Goal: Task Accomplishment & Management: Complete application form

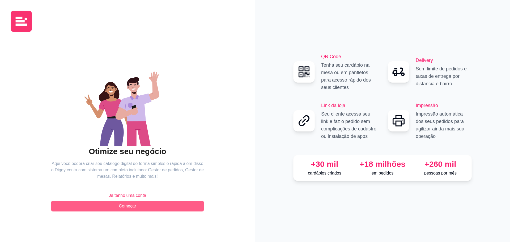
click at [125, 208] on span "Começar" at bounding box center [127, 206] width 17 height 6
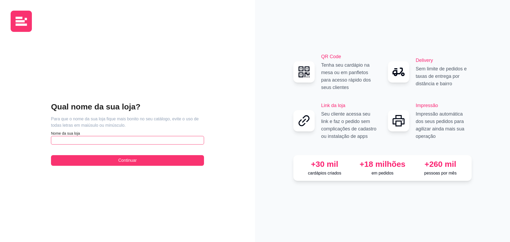
click at [140, 140] on input "text" at bounding box center [127, 140] width 153 height 9
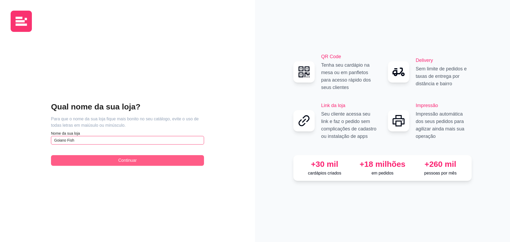
type input "Goiano Fish"
click at [142, 159] on button "Continuar" at bounding box center [127, 160] width 153 height 11
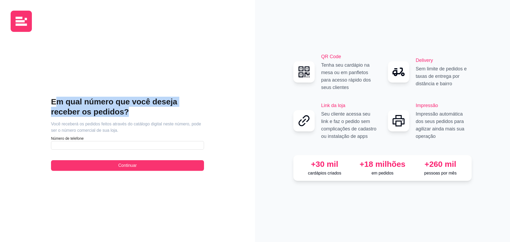
drag, startPoint x: 56, startPoint y: 102, endPoint x: 231, endPoint y: 111, distance: 175.2
click at [231, 111] on div "Em qual número que você deseja receber os pedidos? Você receberá os pedidos fei…" at bounding box center [128, 133] width 234 height 195
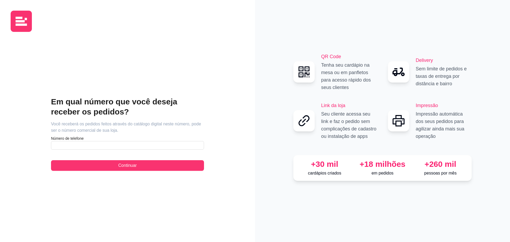
click at [163, 123] on article "Você receberá os pedidos feitos através do catálogo digital neste número, pode …" at bounding box center [127, 127] width 153 height 13
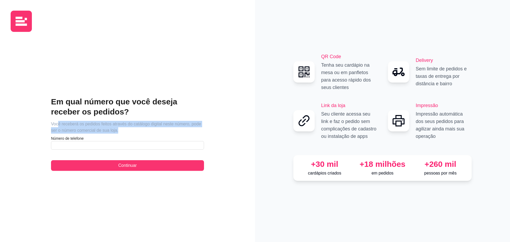
drag, startPoint x: 59, startPoint y: 123, endPoint x: 219, endPoint y: 129, distance: 159.9
click at [218, 129] on div "Em qual número que você deseja receber os pedidos? Você receberá os pedidos fei…" at bounding box center [128, 133] width 234 height 195
click at [248, 131] on div "Em qual número que você deseja receber os pedidos? Você receberá os pedidos fei…" at bounding box center [127, 121] width 255 height 242
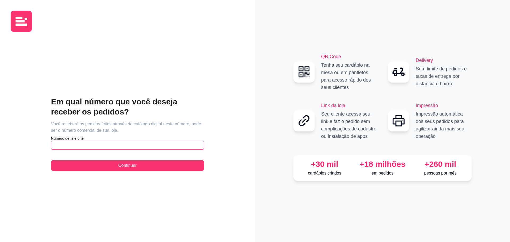
drag, startPoint x: 197, startPoint y: 145, endPoint x: 201, endPoint y: 143, distance: 4.5
click at [197, 144] on input "text" at bounding box center [127, 145] width 153 height 9
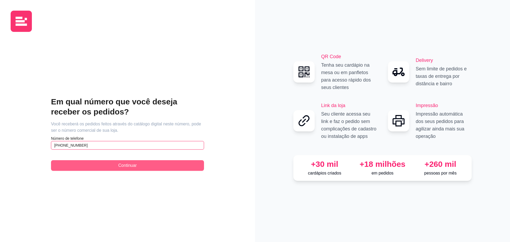
type input "[PHONE_NUMBER]"
click at [107, 164] on button "Continuar" at bounding box center [127, 165] width 153 height 11
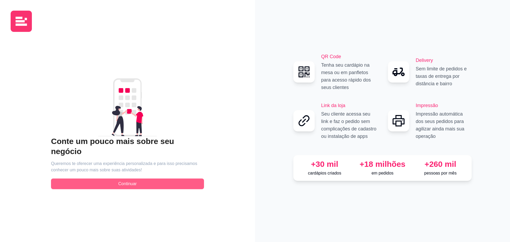
click at [172, 181] on button "Continuar" at bounding box center [127, 184] width 153 height 11
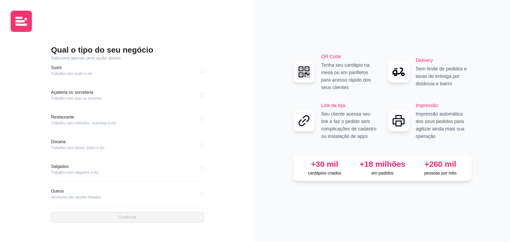
scroll to position [58, 0]
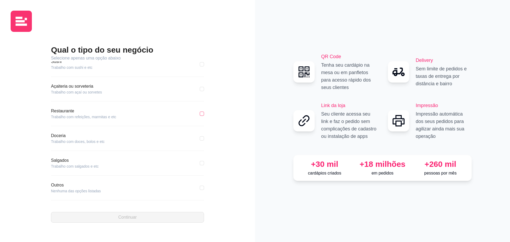
click at [200, 113] on input "checkbox" at bounding box center [202, 114] width 4 height 4
checkbox input "true"
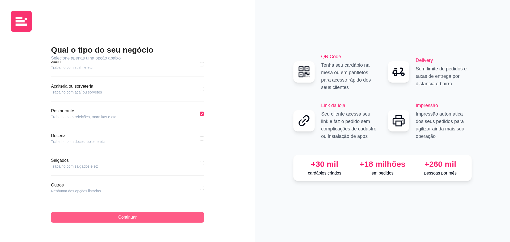
click at [139, 220] on button "Continuar" at bounding box center [127, 217] width 153 height 11
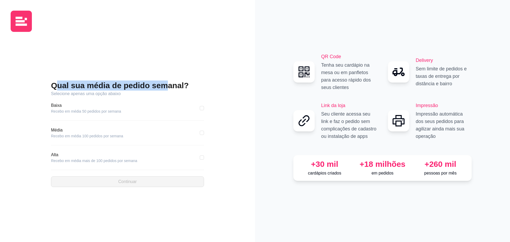
drag, startPoint x: 55, startPoint y: 84, endPoint x: 182, endPoint y: 86, distance: 126.3
click at [182, 86] on h2 "Qual sua média de pedido semanal?" at bounding box center [127, 86] width 153 height 10
click at [191, 86] on h2 "Qual sua média de pedido semanal?" at bounding box center [127, 86] width 153 height 10
click at [211, 89] on div "Qual sua média de pedido semanal? Selecione apenas uma opção abaixo [GEOGRAPHIC…" at bounding box center [128, 133] width 234 height 195
click at [203, 109] on input "checkbox" at bounding box center [202, 108] width 4 height 4
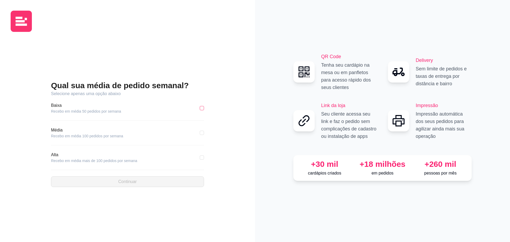
checkbox input "true"
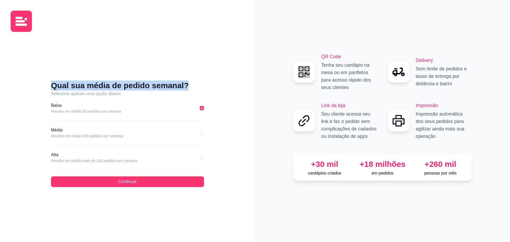
drag, startPoint x: 53, startPoint y: 85, endPoint x: 202, endPoint y: 87, distance: 148.6
click at [202, 87] on h2 "Qual sua média de pedido semanal?" at bounding box center [127, 86] width 153 height 10
click at [219, 86] on div "Qual sua média de pedido semanal? Selecione apenas uma opção abaixo [GEOGRAPHIC…" at bounding box center [128, 133] width 234 height 195
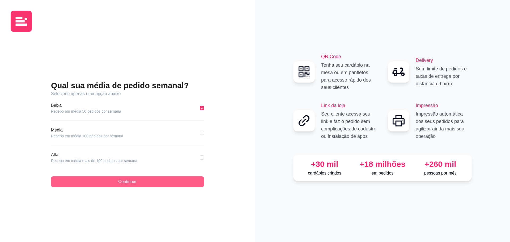
click at [127, 182] on span "Continuar" at bounding box center [127, 182] width 18 height 6
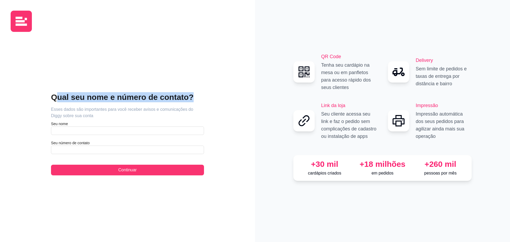
drag, startPoint x: 57, startPoint y: 98, endPoint x: 216, endPoint y: 102, distance: 159.3
click at [216, 102] on div "Qual seu nome e número de contato? Esses dados são importantes para você recebe…" at bounding box center [128, 133] width 234 height 195
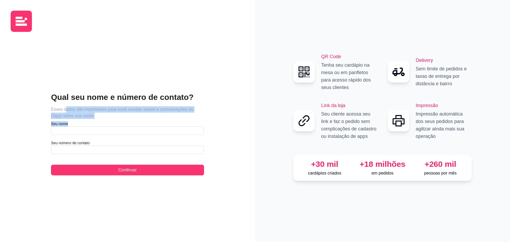
drag, startPoint x: 64, startPoint y: 109, endPoint x: 254, endPoint y: 120, distance: 191.0
click at [254, 120] on div "Qual seu nome e número de contato? Esses dados são importantes para você recebe…" at bounding box center [127, 121] width 255 height 242
click at [242, 112] on div "Qual seu nome e número de contato? Esses dados são importantes para você recebe…" at bounding box center [128, 133] width 234 height 195
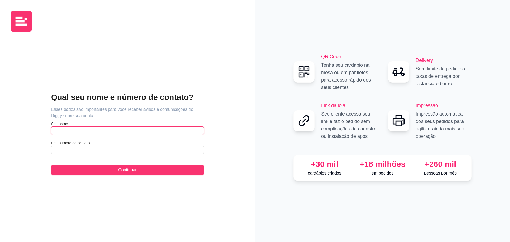
click at [192, 128] on input "text" at bounding box center [127, 131] width 153 height 9
type input "Thaiane"
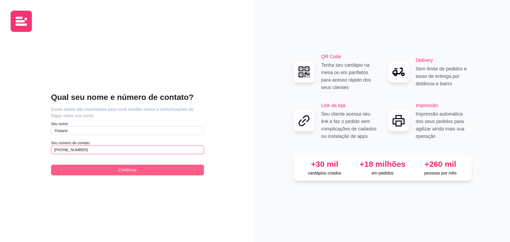
type input "[PHONE_NUMBER]"
click at [104, 170] on button "Continuar" at bounding box center [127, 170] width 153 height 11
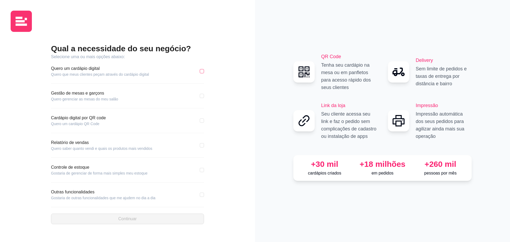
click at [202, 71] on input "checkbox" at bounding box center [202, 71] width 4 height 4
checkbox input "true"
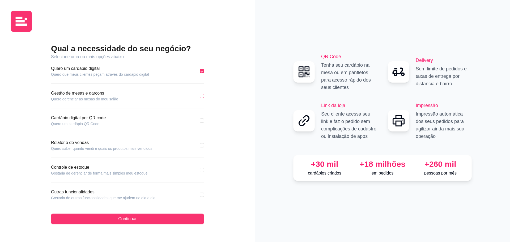
click at [202, 97] on input "checkbox" at bounding box center [202, 96] width 4 height 4
checkbox input "true"
click at [204, 123] on div "Qual a necessidade do seu negócio? Selecione uma ou mais opções abaixo: Quero u…" at bounding box center [128, 133] width 234 height 195
click at [203, 122] on input "checkbox" at bounding box center [202, 121] width 4 height 4
checkbox input "true"
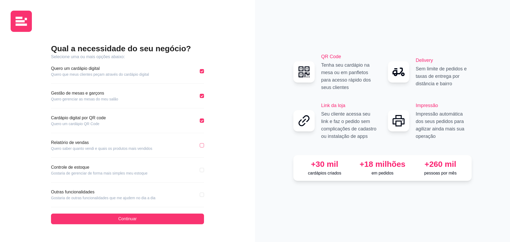
click at [204, 146] on input "checkbox" at bounding box center [202, 145] width 4 height 4
checkbox input "true"
click at [203, 195] on input "checkbox" at bounding box center [202, 195] width 4 height 4
checkbox input "true"
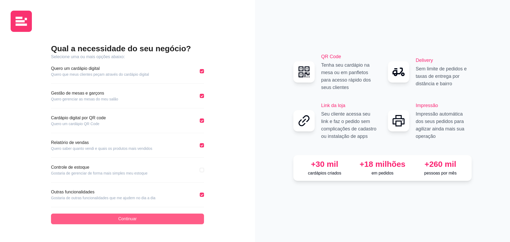
click at [182, 219] on button "Continuar" at bounding box center [127, 219] width 153 height 11
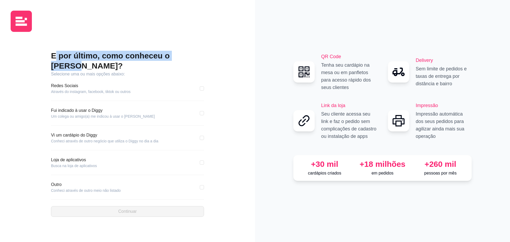
drag, startPoint x: 55, startPoint y: 60, endPoint x: 206, endPoint y: 56, distance: 150.8
click at [206, 56] on div "E por último, como conheceu o [PERSON_NAME]? Selecione uma ou mais opções abaix…" at bounding box center [128, 133] width 234 height 195
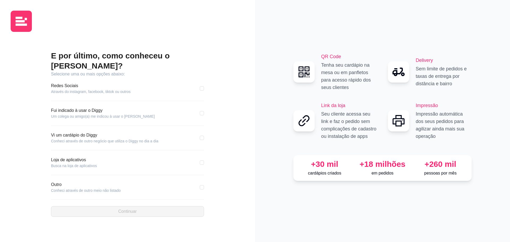
click at [245, 67] on div "E por último, como conheceu o [PERSON_NAME]? Selecione uma ou mais opções abaix…" at bounding box center [127, 121] width 255 height 242
click at [203, 111] on input "checkbox" at bounding box center [202, 113] width 4 height 4
checkbox input "true"
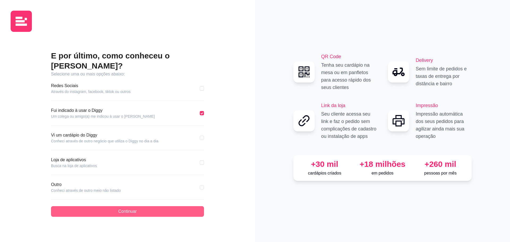
click at [172, 208] on button "Continuar" at bounding box center [127, 211] width 153 height 11
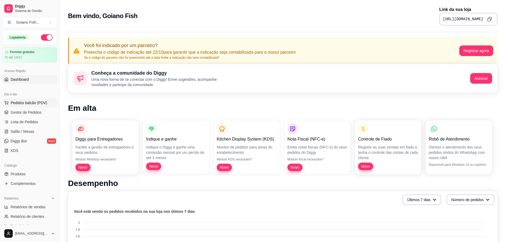
click at [32, 103] on span "Pedidos balcão (PDV)" at bounding box center [29, 102] width 37 height 5
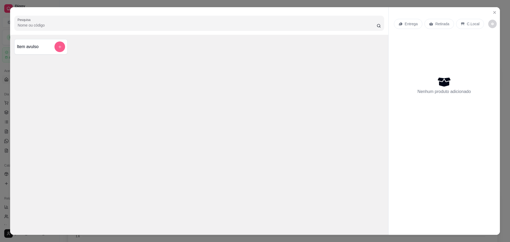
click at [58, 47] on icon "add-separate-item" at bounding box center [60, 47] width 4 height 4
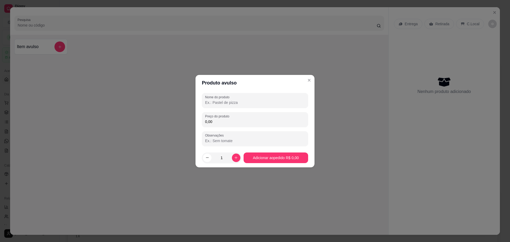
click at [257, 101] on input "Nome do produto" at bounding box center [255, 102] width 100 height 5
type input "Peixada Cuiabana"
click at [237, 123] on input "0,00" at bounding box center [255, 121] width 100 height 5
drag, startPoint x: 217, startPoint y: 122, endPoint x: 184, endPoint y: 122, distance: 33.2
click at [184, 122] on div "Produto avulso Nome do produto Peixada Cuiabana Preço do produto 0,00 Observaçõ…" at bounding box center [255, 121] width 510 height 242
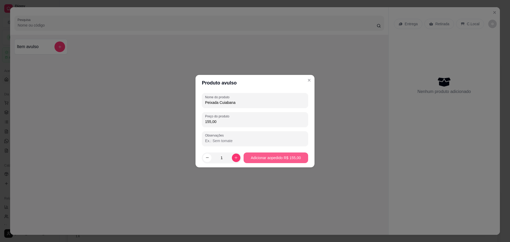
type input "155,00"
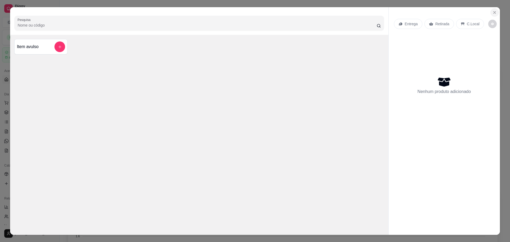
click at [494, 11] on icon "Close" at bounding box center [495, 12] width 2 height 2
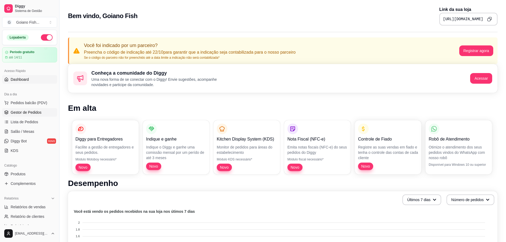
click at [40, 114] on span "Gestor de Pedidos" at bounding box center [26, 112] width 31 height 5
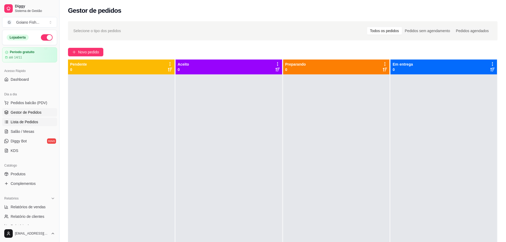
click at [40, 122] on link "Lista de Pedidos" at bounding box center [29, 122] width 55 height 9
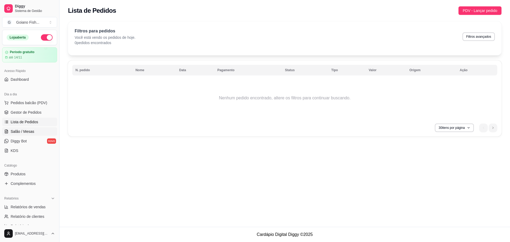
click at [28, 129] on span "Salão / Mesas" at bounding box center [23, 131] width 24 height 5
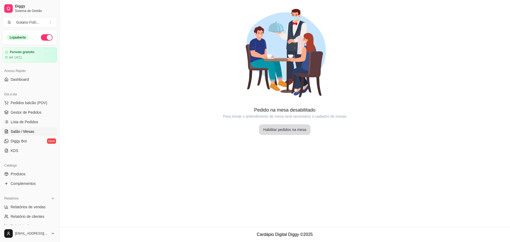
click at [270, 128] on button "Habilitar pedidos na mesa" at bounding box center [285, 129] width 52 height 11
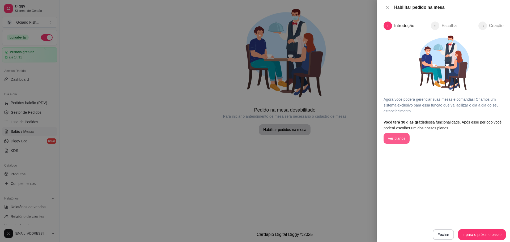
click at [403, 137] on button "Ver planos" at bounding box center [397, 138] width 26 height 11
click at [483, 234] on button "Ir para o próximo passo" at bounding box center [482, 235] width 46 height 10
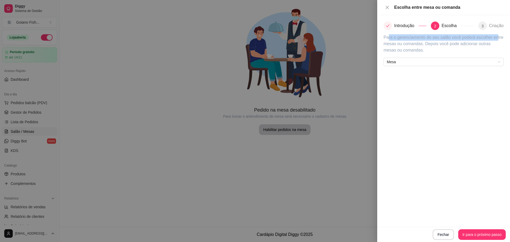
drag, startPoint x: 395, startPoint y: 39, endPoint x: 497, endPoint y: 37, distance: 102.6
click at [497, 37] on article "Para o gerenciamento do seu salão você poderá escolher entre mesas ou comandas.…" at bounding box center [444, 43] width 120 height 19
drag, startPoint x: 384, startPoint y: 45, endPoint x: 469, endPoint y: 44, distance: 84.5
click at [469, 44] on article "Para o gerenciamento do seu salão você poderá escolher entre mesas ou comandas.…" at bounding box center [444, 43] width 120 height 19
click at [406, 47] on article "Para o gerenciamento do seu salão você poderá escolher entre mesas ou comandas.…" at bounding box center [444, 43] width 120 height 19
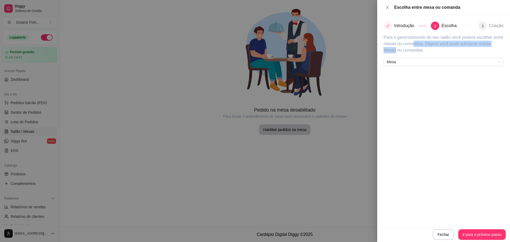
drag, startPoint x: 425, startPoint y: 43, endPoint x: 507, endPoint y: 44, distance: 81.9
click at [507, 44] on div "Introdução 2 Escolha 3 Criação Para o gerenciamento do seu salão você poderá es…" at bounding box center [444, 121] width 133 height 212
click at [395, 40] on article "Para o gerenciamento do seu salão você poderá escolher entre mesas ou comandas.…" at bounding box center [444, 43] width 120 height 19
click at [397, 62] on span "Mesa" at bounding box center [444, 62] width 114 height 8
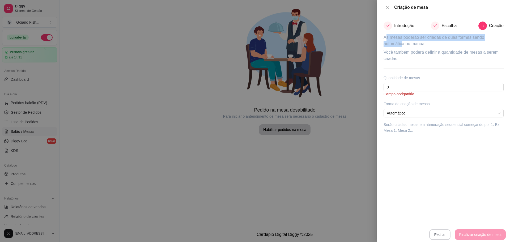
drag, startPoint x: 387, startPoint y: 36, endPoint x: 502, endPoint y: 40, distance: 115.7
click at [502, 40] on article "As mesas poderão ser criadas de duas formas sendo automática ou manual" at bounding box center [444, 40] width 120 height 13
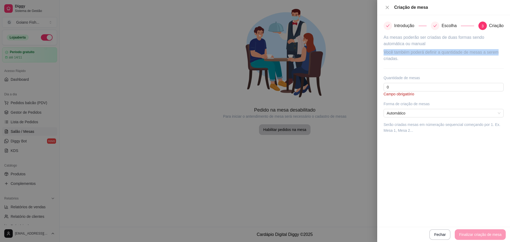
drag, startPoint x: 382, startPoint y: 53, endPoint x: 501, endPoint y: 52, distance: 119.1
click at [501, 52] on div "Introdução Escolha 3 Criação As mesas poderão ser criadas de duas formas sendo …" at bounding box center [444, 121] width 133 height 212
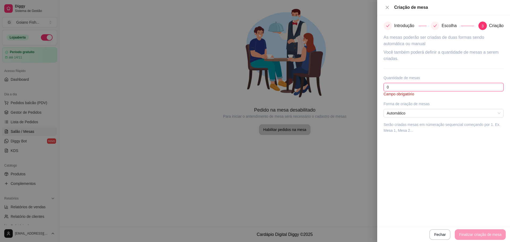
click at [422, 86] on input "0" at bounding box center [444, 87] width 120 height 9
drag, startPoint x: 431, startPoint y: 87, endPoint x: 347, endPoint y: 81, distance: 84.8
click at [347, 81] on div "Criação de mesa Introdução Escolha 3 Criação As mesas poderão ser criadas de du…" at bounding box center [255, 121] width 510 height 242
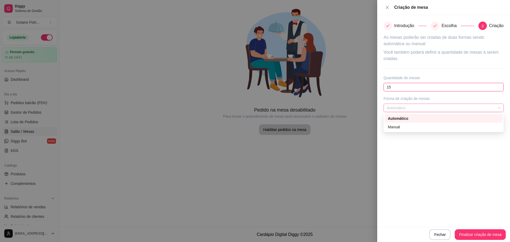
click at [435, 109] on span "Automático" at bounding box center [444, 108] width 114 height 8
type input "15"
click at [435, 109] on span "Automático" at bounding box center [444, 108] width 114 height 8
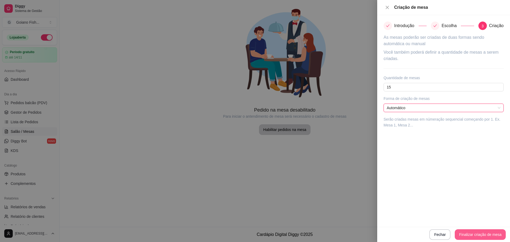
click at [487, 234] on button "Finalizar criação de mesa" at bounding box center [480, 234] width 51 height 11
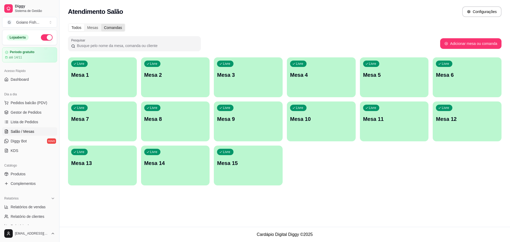
click at [117, 27] on div "Comandas" at bounding box center [113, 27] width 24 height 7
click at [101, 24] on input "Comandas" at bounding box center [101, 24] width 0 height 0
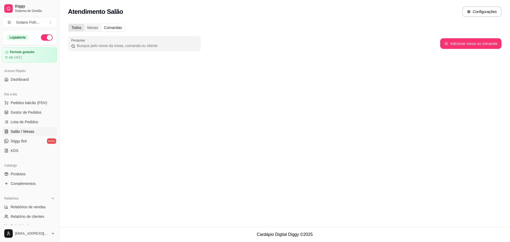
click at [75, 28] on div "Todos" at bounding box center [77, 27] width 16 height 7
click at [69, 24] on input "Todos" at bounding box center [69, 24] width 0 height 0
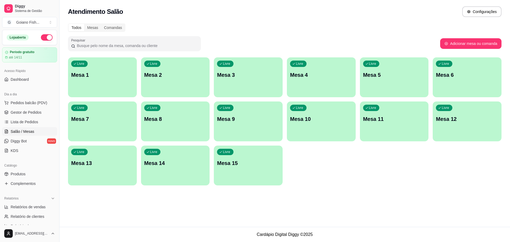
click at [112, 84] on div "Livre Mesa 1" at bounding box center [102, 73] width 69 height 33
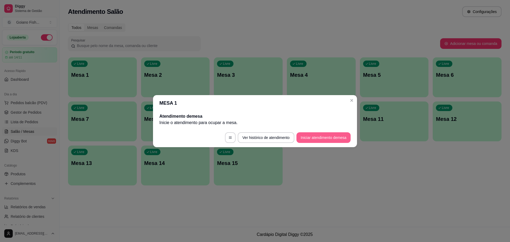
click at [331, 139] on button "Iniciar atendimento de mesa" at bounding box center [324, 137] width 54 height 11
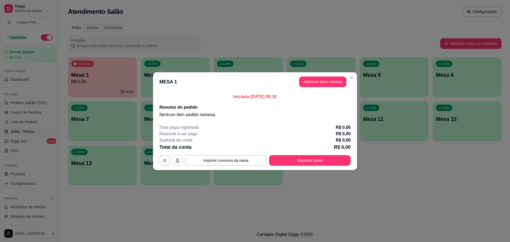
click at [180, 161] on button "button" at bounding box center [177, 160] width 11 height 11
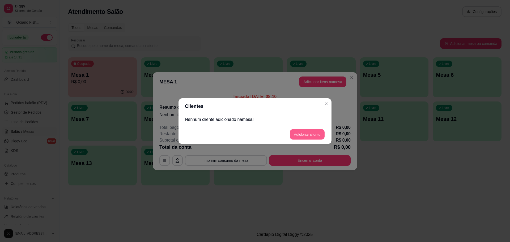
click at [312, 135] on button "Adicionar cliente" at bounding box center [307, 134] width 35 height 10
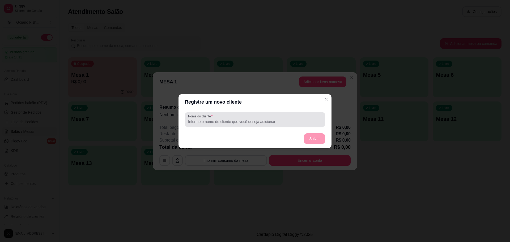
click at [287, 117] on div at bounding box center [255, 119] width 134 height 11
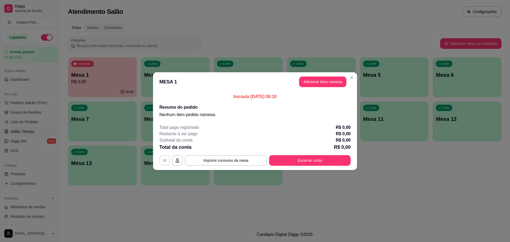
click at [165, 161] on icon "button" at bounding box center [165, 160] width 4 height 4
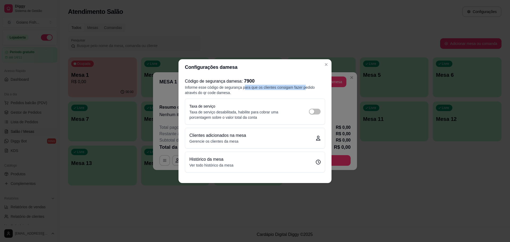
drag, startPoint x: 245, startPoint y: 88, endPoint x: 304, endPoint y: 89, distance: 58.8
click at [304, 89] on p "Informe esse código de segurança para que os clientes consigam fazer pedido atr…" at bounding box center [255, 90] width 140 height 11
drag, startPoint x: 204, startPoint y: 91, endPoint x: 250, endPoint y: 91, distance: 45.7
click at [250, 91] on p "Informe esse código de segurança para que os clientes consigam fazer pedido atr…" at bounding box center [255, 90] width 140 height 11
click at [250, 93] on p "Informe esse código de segurança para que os clientes consigam fazer pedido atr…" at bounding box center [255, 90] width 140 height 11
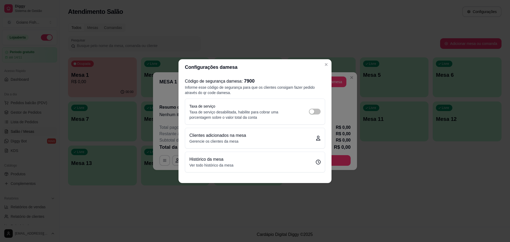
click at [246, 86] on p "Informe esse código de segurança para que os clientes consigam fazer pedido atr…" at bounding box center [255, 90] width 140 height 11
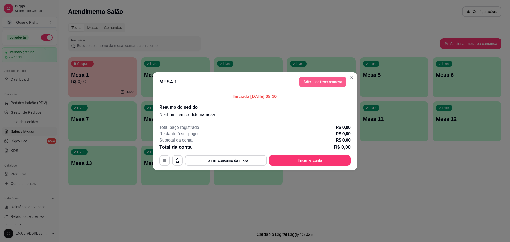
click at [332, 85] on button "Adicionar itens na mesa" at bounding box center [322, 82] width 47 height 11
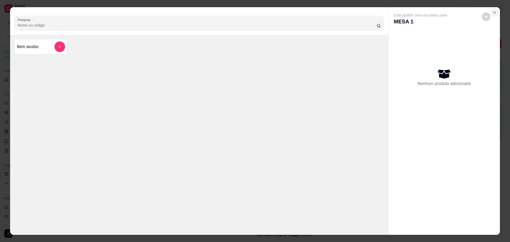
click at [497, 11] on button "Close" at bounding box center [495, 12] width 9 height 9
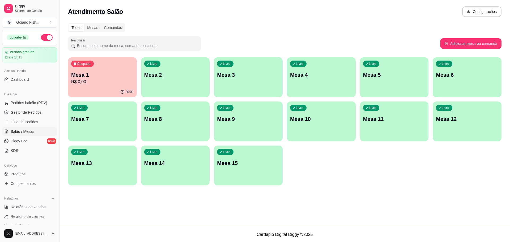
click at [119, 84] on p "R$ 0,00" at bounding box center [102, 82] width 62 height 6
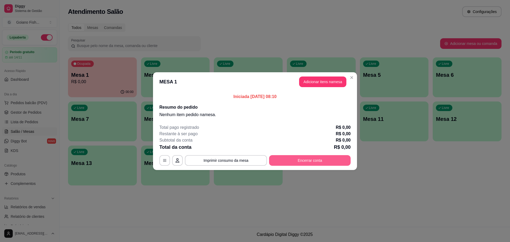
click at [322, 161] on button "Encerrar conta" at bounding box center [310, 160] width 82 height 11
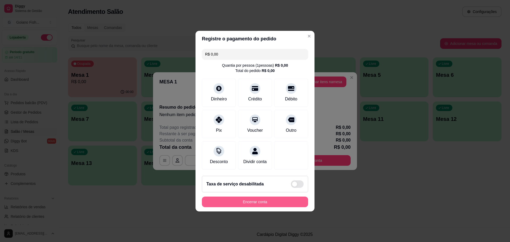
click at [278, 207] on button "Encerrar conta" at bounding box center [255, 202] width 106 height 11
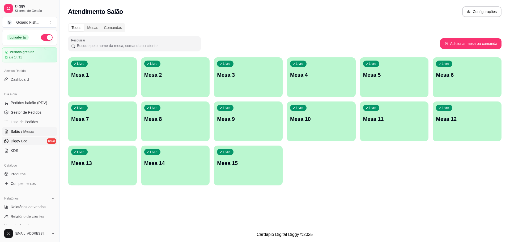
click at [24, 143] on span "Diggy Bot" at bounding box center [19, 141] width 16 height 5
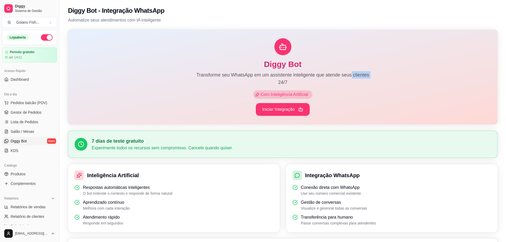
drag, startPoint x: 252, startPoint y: 76, endPoint x: 351, endPoint y: 76, distance: 99.7
click at [351, 76] on p "Transforme seu WhatsApp em um assistente inteligente que atende seus clientes 2…" at bounding box center [283, 78] width 179 height 15
click at [341, 81] on p "Transforme seu WhatsApp em um assistente inteligente que atende seus clientes 2…" at bounding box center [283, 78] width 179 height 15
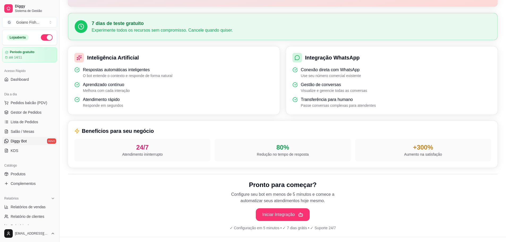
scroll to position [128, 0]
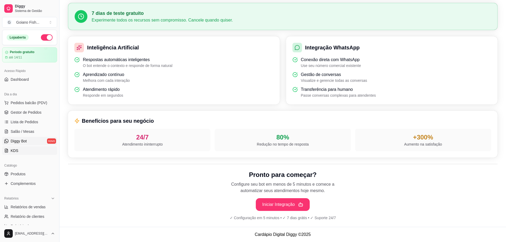
click at [14, 152] on span "KDS" at bounding box center [15, 150] width 8 height 5
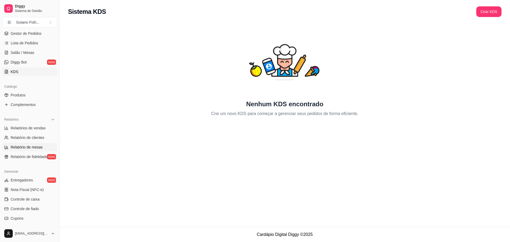
scroll to position [80, 0]
click at [19, 95] on span "Produtos" at bounding box center [18, 94] width 15 height 5
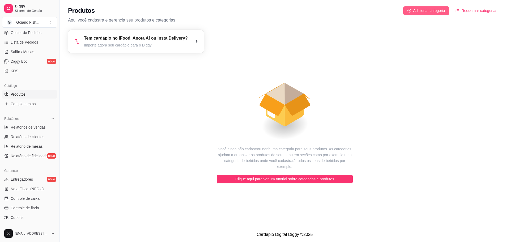
click at [425, 10] on span "Adicionar categoria" at bounding box center [430, 11] width 32 height 6
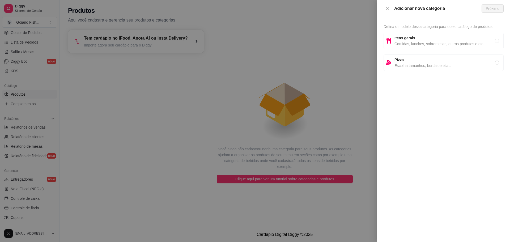
click at [440, 28] on span "Defina o modelo dessa categoria para o seu catálogo de produtos:" at bounding box center [439, 26] width 110 height 4
click at [406, 8] on div "Adicionar nova categoria" at bounding box center [438, 8] width 87 height 6
click at [413, 29] on span "Defina o modelo dessa categoria para o seu catálogo de produtos:" at bounding box center [439, 26] width 110 height 4
click at [459, 37] on span "Itens gerais" at bounding box center [445, 38] width 100 height 6
radio input "true"
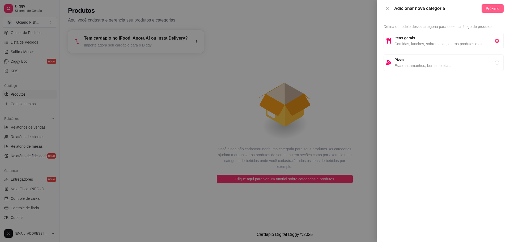
click at [495, 10] on span "Próximo" at bounding box center [493, 9] width 14 height 6
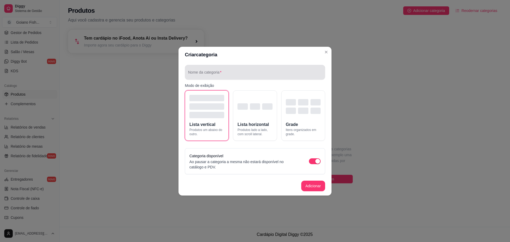
click at [239, 70] on div at bounding box center [255, 72] width 134 height 11
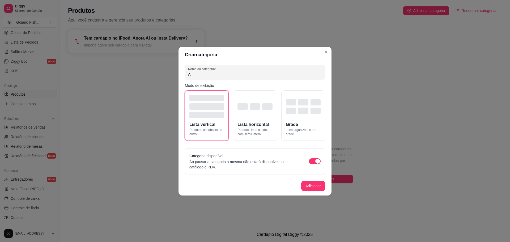
type input "A"
type input "R"
type input "A"
type input "Refeições"
click at [297, 106] on div "button" at bounding box center [303, 106] width 35 height 15
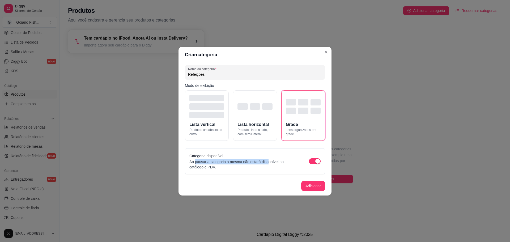
drag, startPoint x: 196, startPoint y: 164, endPoint x: 266, endPoint y: 164, distance: 70.7
click at [266, 164] on p "Ao pausar a categoria a mesma não estará disponível no catálogo e PDV." at bounding box center [244, 164] width 109 height 11
click at [254, 175] on div "Nome da categoria Refeições Modo de exibição Lista vertical Produtos um abaixo …" at bounding box center [255, 120] width 153 height 114
click at [315, 184] on button "Adicionar" at bounding box center [313, 186] width 24 height 11
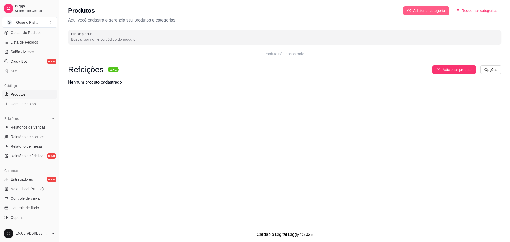
click at [438, 9] on span "Adicionar categoria" at bounding box center [430, 11] width 32 height 6
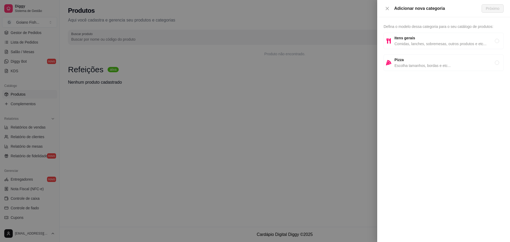
click at [476, 40] on span "Itens gerais" at bounding box center [445, 38] width 100 height 6
radio input "true"
click at [494, 10] on span "Próximo" at bounding box center [493, 9] width 14 height 6
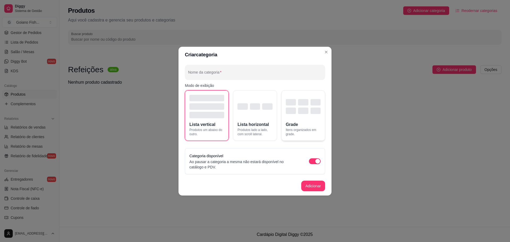
drag, startPoint x: 294, startPoint y: 107, endPoint x: 291, endPoint y: 98, distance: 9.8
click at [295, 107] on div "button" at bounding box center [303, 106] width 35 height 15
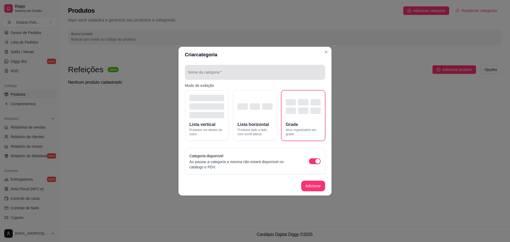
click at [279, 70] on div at bounding box center [255, 72] width 134 height 11
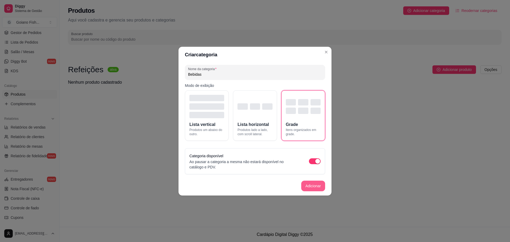
type input "Bebidas"
click at [315, 184] on button "Adicionar" at bounding box center [313, 186] width 24 height 11
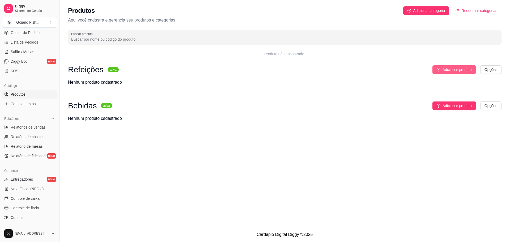
click at [454, 71] on span "Adicionar produto" at bounding box center [457, 70] width 29 height 6
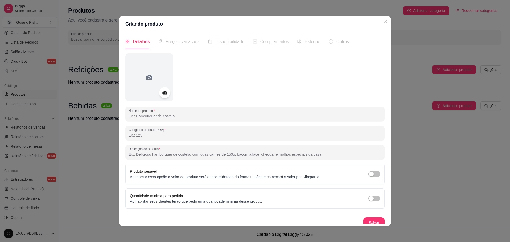
click at [165, 94] on icon at bounding box center [164, 92] width 5 height 3
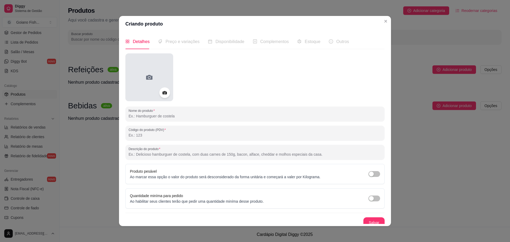
click at [145, 75] on icon at bounding box center [149, 77] width 9 height 9
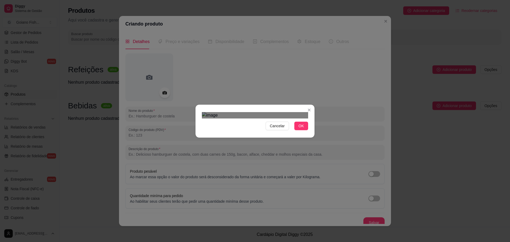
click at [250, 123] on div "Use the arrow keys to move the crop selection area" at bounding box center [250, 169] width 96 height 96
click at [221, 112] on div "Use the arrow keys to move the crop selection area" at bounding box center [250, 160] width 96 height 96
click at [326, 178] on div "Cancelar OK" at bounding box center [255, 121] width 510 height 242
click at [303, 129] on span "OK" at bounding box center [301, 126] width 5 height 6
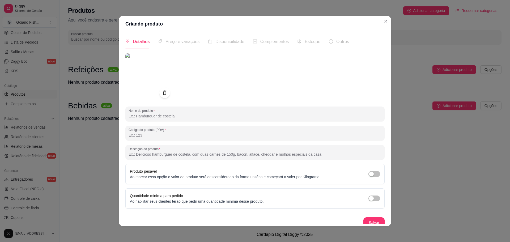
click at [190, 116] on input "Nome do produto" at bounding box center [255, 116] width 253 height 5
type input "Peixada Cuiabana"
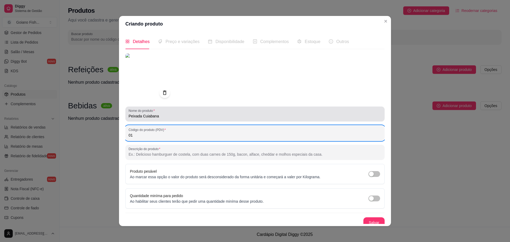
type input "0"
type input "1"
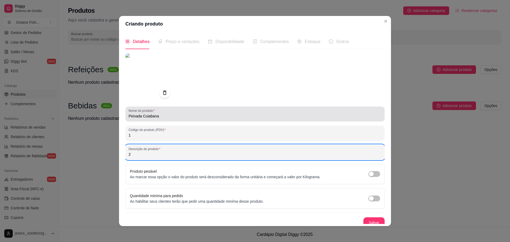
type input "2"
type input "S"
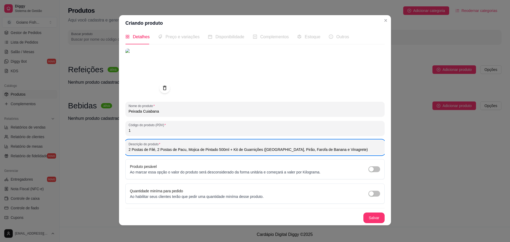
scroll to position [1, 0]
type input "2 Postas de Filé, 2 Postas de Pacu, Mojica de Pintado 500ml + Kit de Guarnições…"
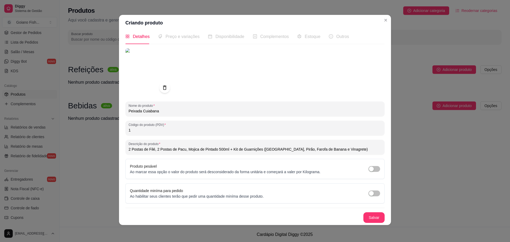
click at [186, 38] on span "Preço e variações" at bounding box center [183, 36] width 34 height 5
click at [372, 218] on button "Salvar" at bounding box center [374, 217] width 21 height 11
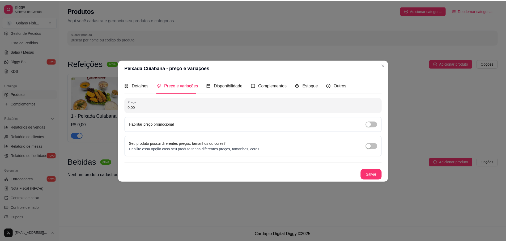
scroll to position [0, 0]
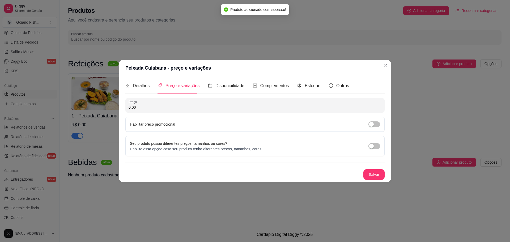
drag, startPoint x: 143, startPoint y: 107, endPoint x: 102, endPoint y: 105, distance: 41.0
click at [102, 105] on div "Peixada Cuiabana - preço e variações Detalhes Preço e variações Disponibilidade…" at bounding box center [255, 121] width 510 height 242
type input "155,00"
click at [373, 175] on button "Salvar" at bounding box center [374, 174] width 21 height 11
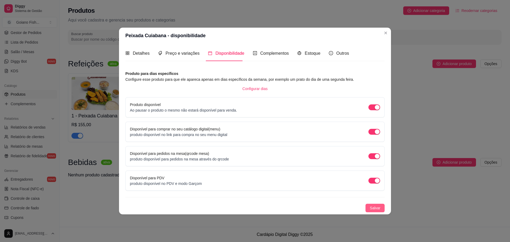
click at [377, 210] on span "Salvar" at bounding box center [375, 208] width 11 height 6
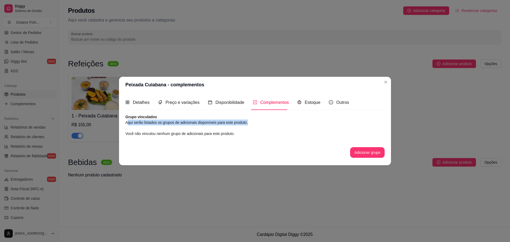
drag, startPoint x: 128, startPoint y: 124, endPoint x: 247, endPoint y: 125, distance: 119.1
click at [247, 125] on article "Aqui serão listados os grupos de adicionais disponíveis para este produto." at bounding box center [254, 123] width 259 height 6
click at [178, 132] on span "Você não vinculou nenhum grupo de adicionais para este produto." at bounding box center [179, 134] width 109 height 4
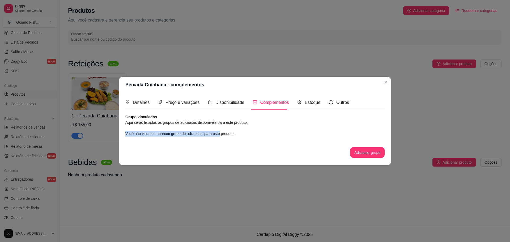
drag, startPoint x: 127, startPoint y: 133, endPoint x: 220, endPoint y: 136, distance: 93.1
click at [220, 136] on div "Detalhes Preço e variações Disponibilidade Complementos Estoque Outros Nome do …" at bounding box center [255, 129] width 272 height 73
click at [251, 138] on div "Grupo vinculados Aqui serão listados os grupos de adicionais disponíveis para e…" at bounding box center [254, 136] width 259 height 44
click at [380, 154] on button "Adicionar grupo" at bounding box center [367, 152] width 35 height 11
click at [308, 104] on span "Estoque" at bounding box center [313, 102] width 16 height 5
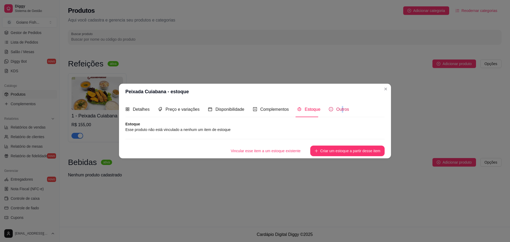
click at [341, 107] on span "Outros" at bounding box center [343, 109] width 13 height 5
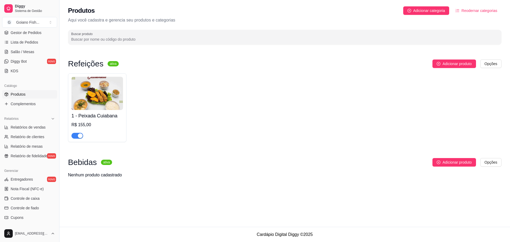
click at [492, 9] on span "Reodernar categorias" at bounding box center [480, 11] width 36 height 6
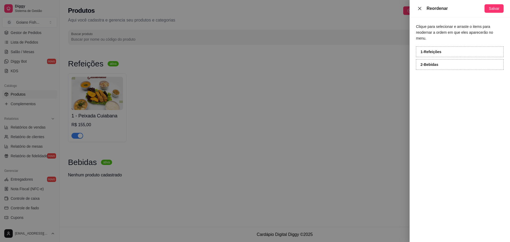
click at [420, 8] on icon "close" at bounding box center [419, 8] width 3 height 3
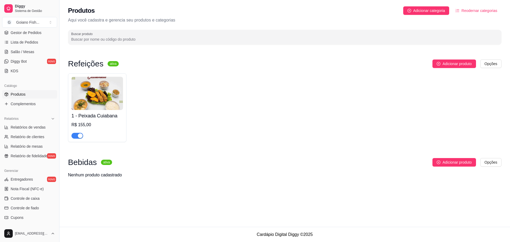
click at [87, 88] on img at bounding box center [98, 93] width 52 height 33
click at [491, 63] on html "Diggy Sistema de Gestão G Goiano Fish ... Loja aberta Período gratuito até 14/1…" at bounding box center [255, 121] width 510 height 242
click at [372, 98] on html "Diggy Sistema de Gestão G Goiano Fish ... Loja aberta Período gratuito até 14/1…" at bounding box center [255, 121] width 510 height 242
click at [93, 91] on img at bounding box center [98, 93] width 52 height 33
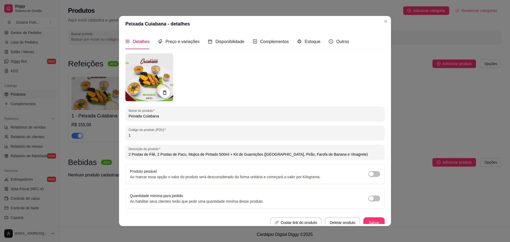
click at [160, 76] on img at bounding box center [149, 77] width 48 height 48
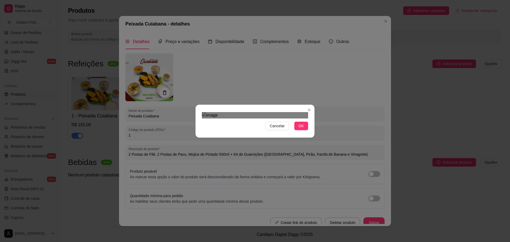
click at [270, 141] on div "Use the arrow keys to move the crop selection area" at bounding box center [256, 171] width 96 height 96
click at [253, 167] on div "Use the arrow keys to move the crop selection area" at bounding box center [256, 171] width 96 height 96
click at [260, 112] on img at bounding box center [255, 115] width 106 height 6
click at [303, 132] on div "Cancelar OK" at bounding box center [255, 121] width 119 height 22
click at [206, 112] on div at bounding box center [255, 115] width 106 height 6
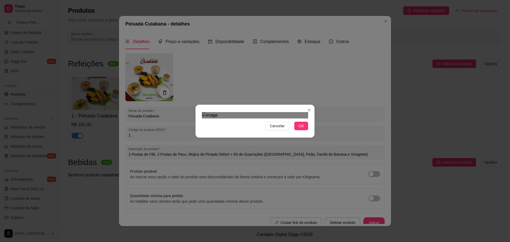
click at [300, 122] on div "Use the arrow keys to move the crop selection area" at bounding box center [254, 169] width 94 height 94
click at [267, 122] on div "Use the arrow keys to move the crop selection area" at bounding box center [254, 169] width 94 height 94
click at [305, 130] on button "OK" at bounding box center [302, 126] width 14 height 9
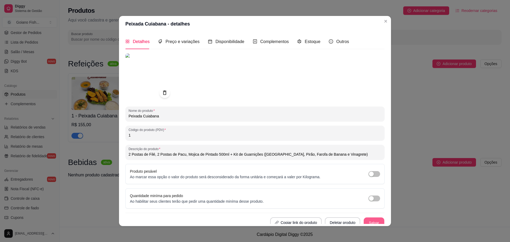
click at [372, 221] on button "Salvar" at bounding box center [374, 223] width 21 height 10
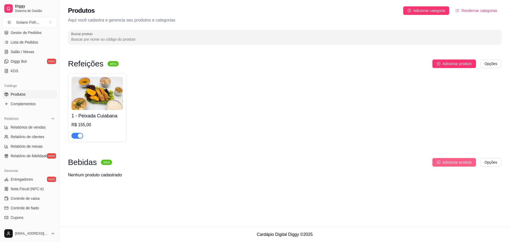
click at [465, 164] on span "Adicionar produto" at bounding box center [457, 163] width 29 height 6
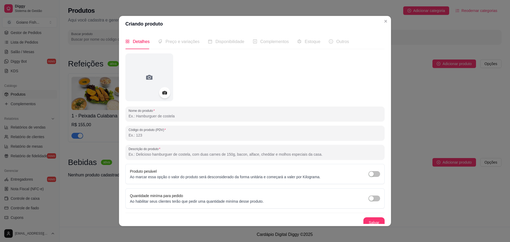
click at [162, 93] on icon at bounding box center [164, 92] width 5 height 3
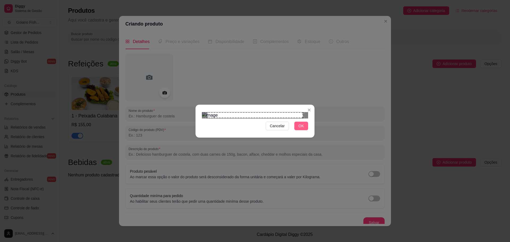
click at [301, 129] on span "OK" at bounding box center [301, 126] width 5 height 6
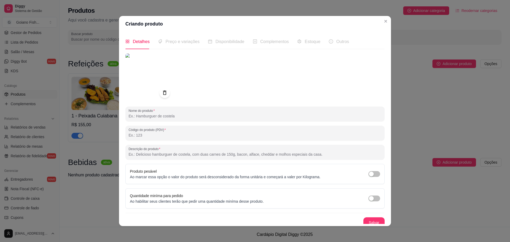
click at [228, 114] on input "Nome do produto" at bounding box center [255, 116] width 253 height 5
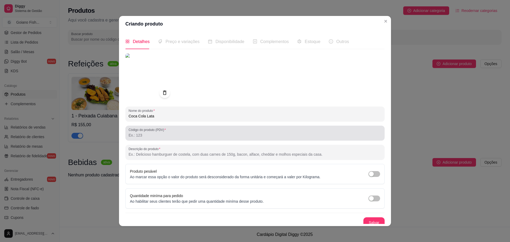
type input "Coca Cola Lata"
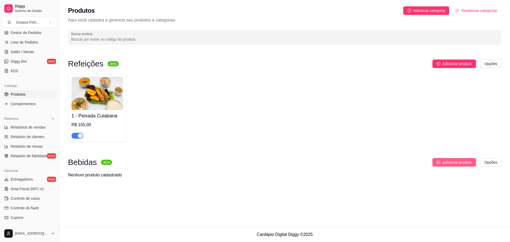
click at [470, 164] on span "Adicionar produto" at bounding box center [457, 163] width 29 height 6
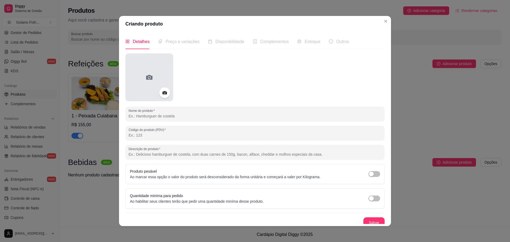
click at [148, 74] on icon at bounding box center [149, 77] width 9 height 9
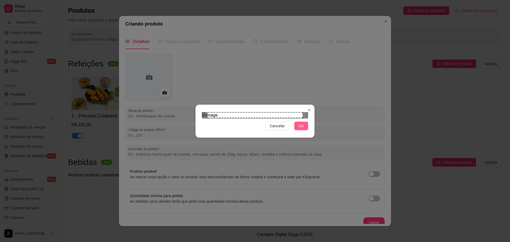
click at [301, 129] on span "OK" at bounding box center [301, 126] width 5 height 6
click at [304, 129] on span "OK" at bounding box center [301, 126] width 5 height 6
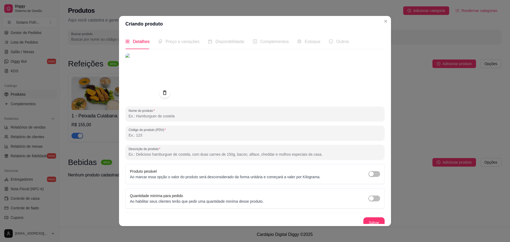
click at [153, 116] on input "Nome do produto" at bounding box center [255, 116] width 253 height 5
type input "Coca Cola Lata"
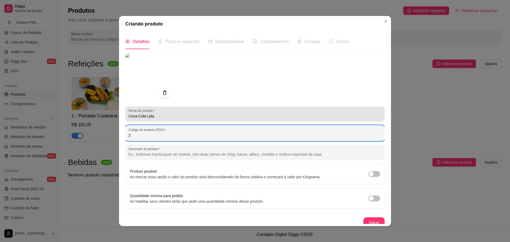
type input "2"
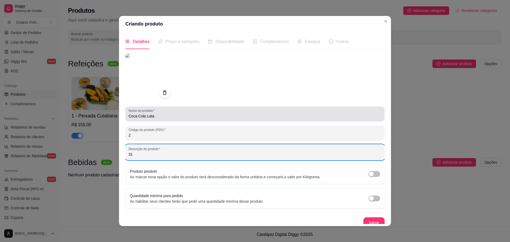
type input "3"
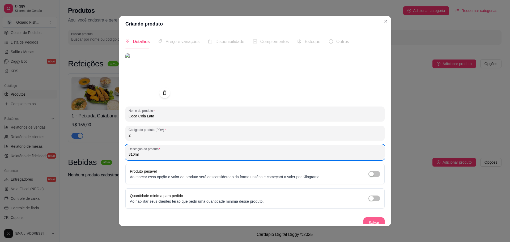
type input "310ml"
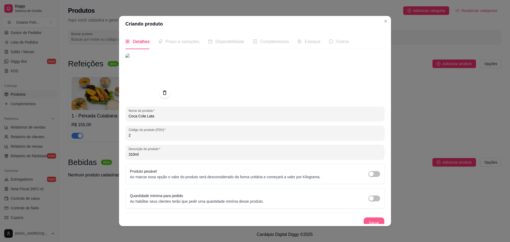
click at [371, 222] on button "Salvar" at bounding box center [374, 223] width 21 height 10
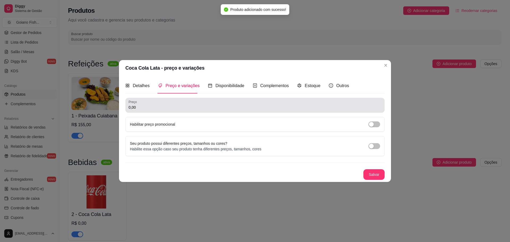
click at [145, 109] on input "0,00" at bounding box center [255, 107] width 253 height 5
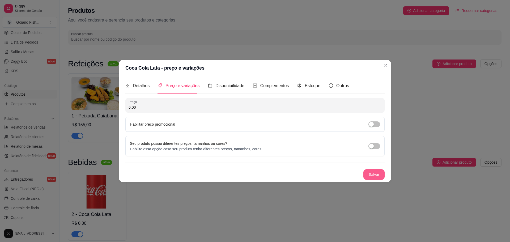
type input "6,00"
click at [378, 175] on button "Salvar" at bounding box center [374, 174] width 21 height 10
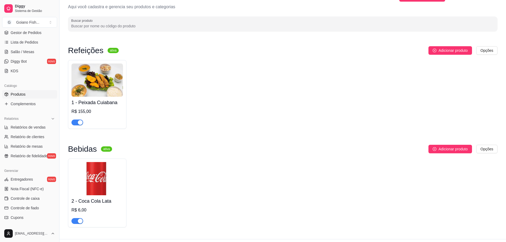
scroll to position [26, 0]
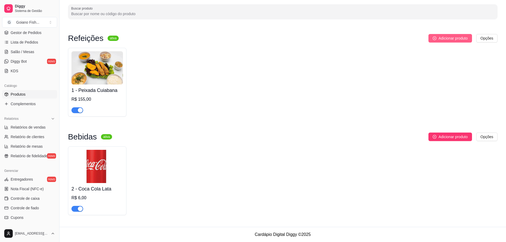
click at [448, 34] on button "Adicionar produto" at bounding box center [451, 38] width 44 height 9
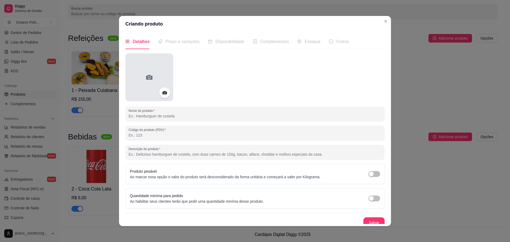
click at [148, 69] on div at bounding box center [149, 77] width 48 height 48
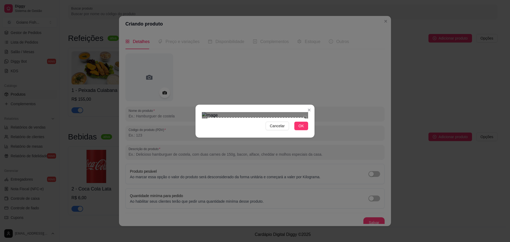
click at [305, 132] on div "Cancelar OK" at bounding box center [255, 121] width 119 height 22
click at [271, 121] on div "Use the arrow keys to move the crop selection area" at bounding box center [255, 170] width 98 height 98
click at [301, 112] on img at bounding box center [255, 115] width 106 height 6
click at [300, 138] on section "Cancelar OK" at bounding box center [255, 121] width 119 height 33
click at [302, 129] on span "OK" at bounding box center [301, 126] width 5 height 6
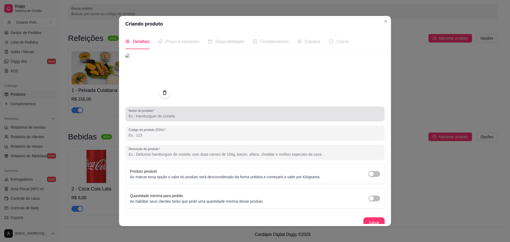
click at [204, 112] on div at bounding box center [255, 114] width 253 height 11
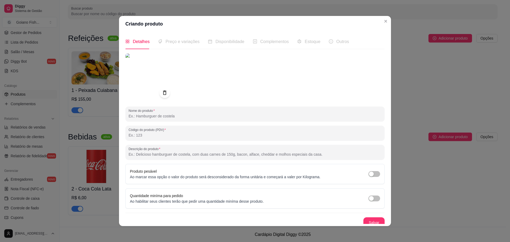
click at [145, 72] on img at bounding box center [149, 77] width 48 height 48
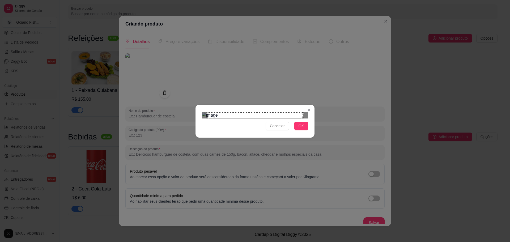
click at [250, 112] on div "Use the arrow keys to move the crop selection area" at bounding box center [255, 115] width 96 height 6
click at [228, 112] on img at bounding box center [255, 115] width 106 height 6
click at [296, 119] on img at bounding box center [255, 115] width 106 height 6
click at [251, 134] on div "Use the arrow keys to move the crop selection area" at bounding box center [250, 176] width 84 height 84
click at [257, 136] on div "Use the arrow keys to move the crop selection area" at bounding box center [251, 176] width 84 height 84
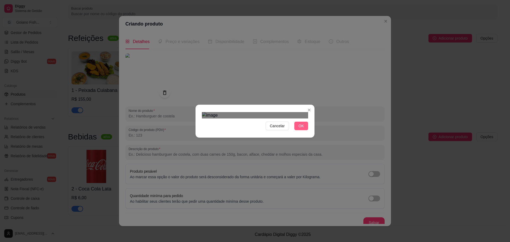
click at [302, 129] on span "OK" at bounding box center [301, 126] width 5 height 6
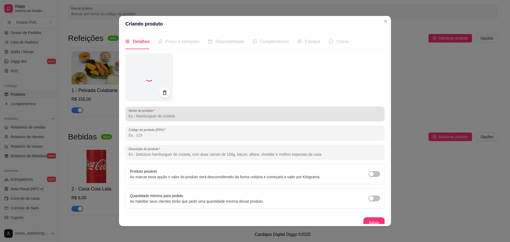
click at [215, 115] on input "Nome do produto" at bounding box center [255, 116] width 253 height 5
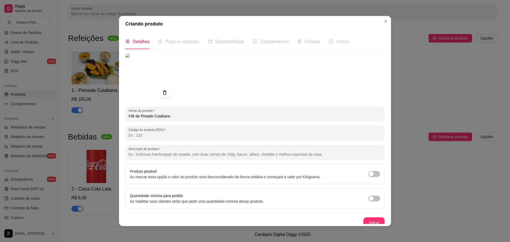
type input "Filé de Pintado Cuiabano"
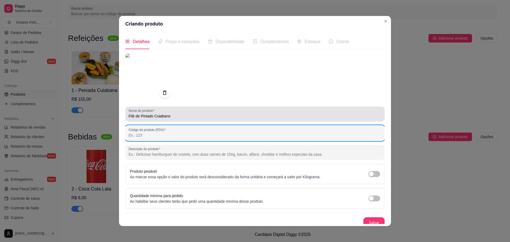
type input "2"
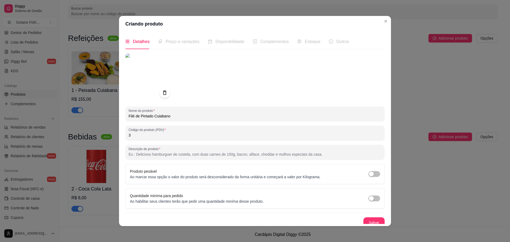
drag, startPoint x: 133, startPoint y: 135, endPoint x: 108, endPoint y: 134, distance: 25.0
click at [108, 134] on div "Criando produto Detalhes Preço e variações Disponibilidade Complementos Estoque…" at bounding box center [255, 121] width 510 height 242
type input "2"
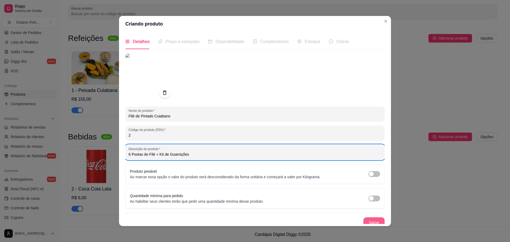
type input "6 Postas de Filé + Kit de Guarnições"
click at [367, 219] on button "Salvar" at bounding box center [374, 222] width 21 height 11
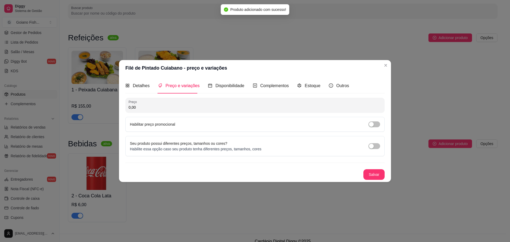
drag, startPoint x: 137, startPoint y: 107, endPoint x: 110, endPoint y: 107, distance: 27.4
click at [110, 107] on div "Filé de Pintado Cuiabano - preço e variações Detalhes Preço e variações Disponi…" at bounding box center [255, 121] width 510 height 242
type input "155,00"
click at [380, 175] on button "Salvar" at bounding box center [374, 174] width 21 height 11
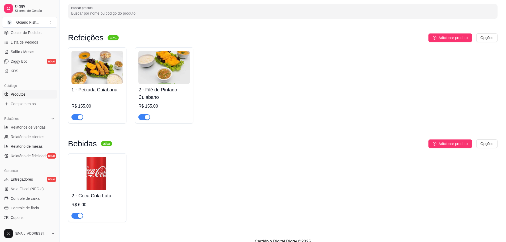
click at [167, 63] on img at bounding box center [165, 67] width 52 height 33
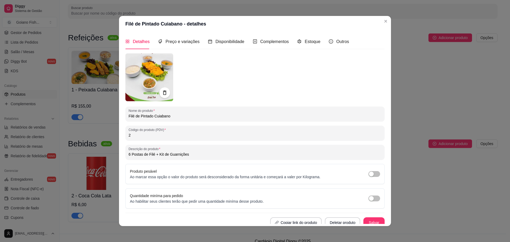
click at [157, 69] on img at bounding box center [149, 77] width 48 height 48
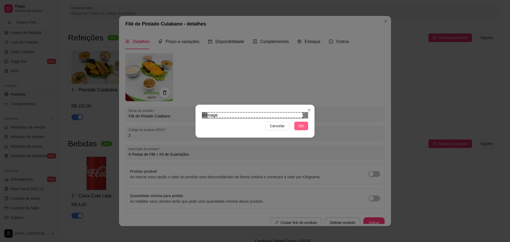
click at [300, 129] on span "OK" at bounding box center [301, 126] width 5 height 6
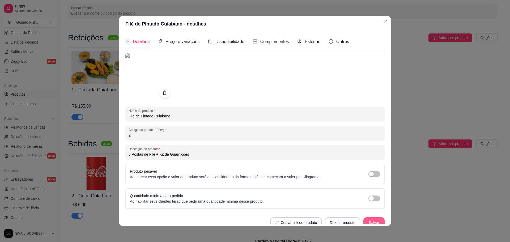
click at [372, 220] on button "Salvar" at bounding box center [374, 222] width 21 height 11
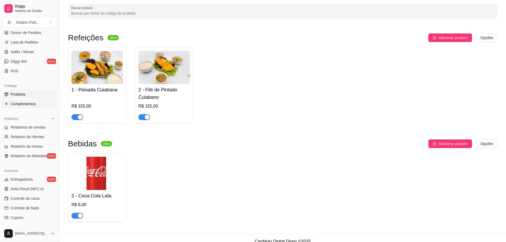
click at [25, 104] on span "Complementos" at bounding box center [23, 103] width 25 height 5
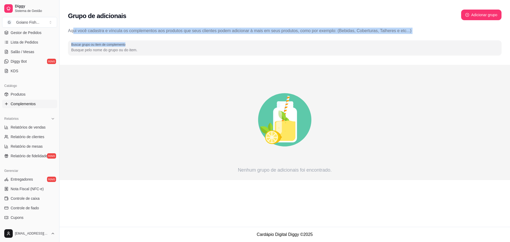
drag, startPoint x: 71, startPoint y: 31, endPoint x: 237, endPoint y: 34, distance: 166.2
click at [237, 34] on div "Grupo de adicionais Adicionar grupo Aqui você cadastra e víncula os complemento…" at bounding box center [285, 32] width 451 height 65
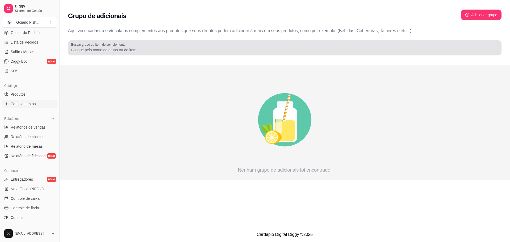
click at [163, 48] on input "Buscar grupo ou item de complemento" at bounding box center [285, 49] width 428 height 5
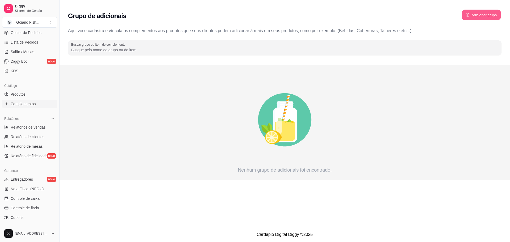
click at [477, 15] on button "Adicionar grupo" at bounding box center [481, 15] width 39 height 10
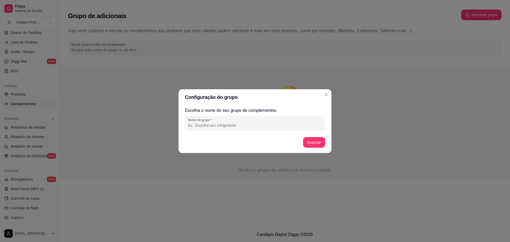
click at [237, 124] on input "Nome do grupo" at bounding box center [255, 125] width 134 height 5
type input "Grupo 01"
click at [314, 142] on button "Avançar" at bounding box center [314, 142] width 22 height 11
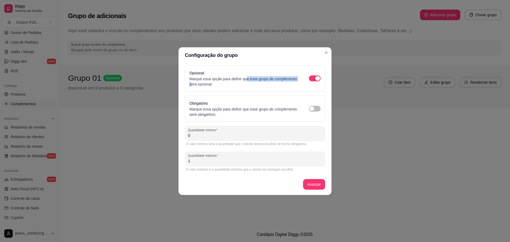
drag, startPoint x: 191, startPoint y: 82, endPoint x: 248, endPoint y: 79, distance: 57.0
click at [248, 79] on p "Marque essa opção para definir que esse grupo de complemento será opcional." at bounding box center [244, 81] width 109 height 11
click at [228, 94] on div "Opcional Marque essa opção para definir que esse grupo de complemento será opci…" at bounding box center [255, 118] width 140 height 107
drag, startPoint x: 187, startPoint y: 145, endPoint x: 308, endPoint y: 143, distance: 120.7
click at [308, 143] on div "O valor mínimo será a quantidade que o cliente deverá escolher de forma obrigat…" at bounding box center [255, 144] width 138 height 4
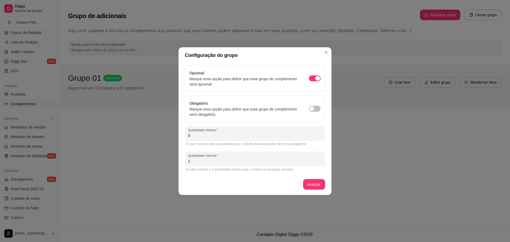
drag, startPoint x: 189, startPoint y: 136, endPoint x: 168, endPoint y: 136, distance: 20.5
click at [168, 136] on div "Configuração do grupo Opcional Marque essa opção para definir que esse grupo de…" at bounding box center [255, 121] width 510 height 242
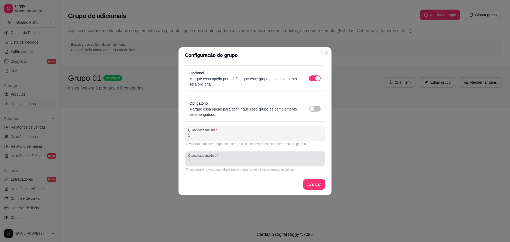
type input "1"
click at [218, 163] on input "1" at bounding box center [255, 160] width 134 height 5
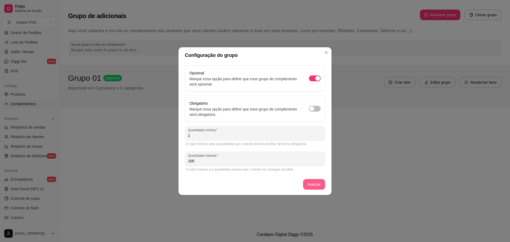
type input "100"
click at [321, 187] on button "Avançar" at bounding box center [314, 184] width 22 height 11
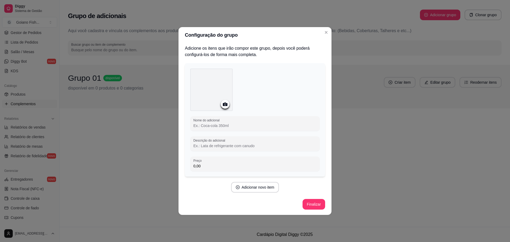
click at [271, 123] on input "Nome do adicional" at bounding box center [255, 125] width 123 height 5
type input "Posta de Filé"
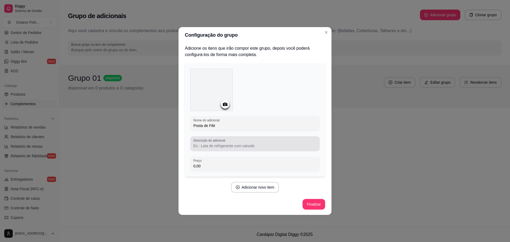
click at [228, 147] on input "Descrição do adicional" at bounding box center [255, 145] width 123 height 5
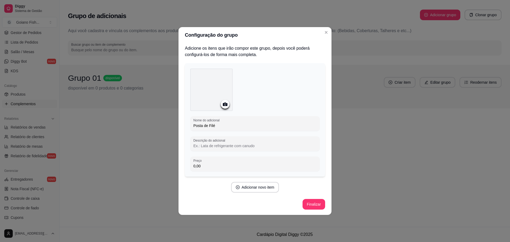
type input "2"
type input "1"
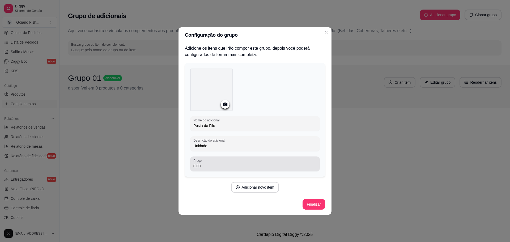
type input "Unidade"
click at [206, 167] on input "0,00" at bounding box center [255, 166] width 123 height 5
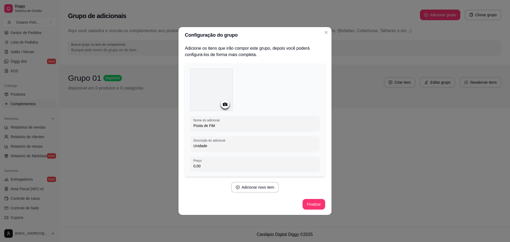
drag, startPoint x: 188, startPoint y: 167, endPoint x: 174, endPoint y: 167, distance: 14.1
click at [174, 167] on div "Configuração do grupo Adicione os itens que irão compor este grupo, depois você…" at bounding box center [255, 121] width 510 height 242
type input "18,00"
click at [264, 187] on button "Adicionar novo item" at bounding box center [255, 187] width 47 height 10
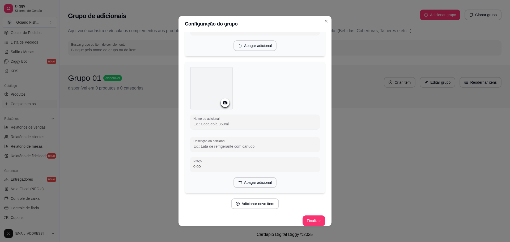
scroll to position [130, 0]
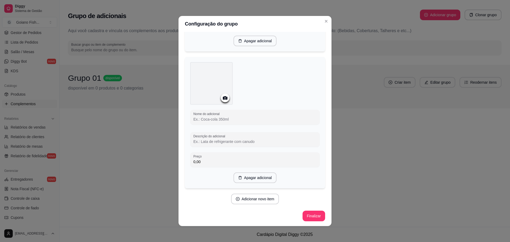
click at [260, 118] on input "Nome do adicional" at bounding box center [255, 119] width 123 height 5
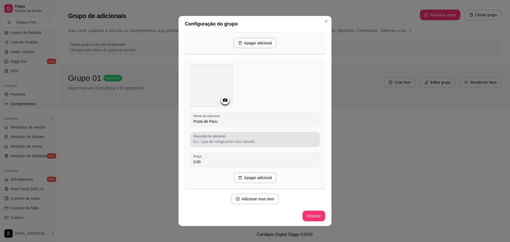
type input "Posta de Pacu"
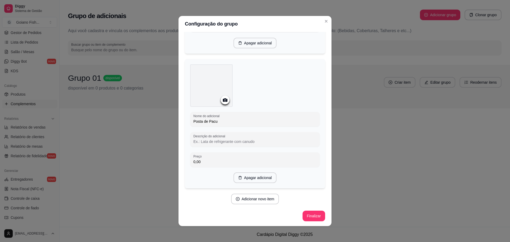
click at [253, 140] on input "Descrição do adicional" at bounding box center [255, 141] width 123 height 5
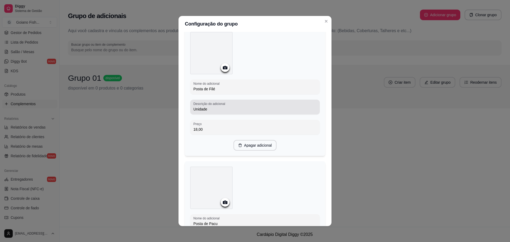
scroll to position [22, 0]
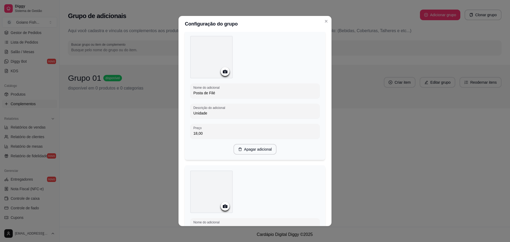
drag, startPoint x: 195, startPoint y: 114, endPoint x: 244, endPoint y: 115, distance: 48.1
click at [244, 115] on input "Unidade" at bounding box center [255, 113] width 123 height 5
drag, startPoint x: 204, startPoint y: 114, endPoint x: 176, endPoint y: 110, distance: 28.4
click at [176, 110] on div "Configuração do grupo Adicione os itens que irão compor este grupo, depois você…" at bounding box center [255, 121] width 510 height 242
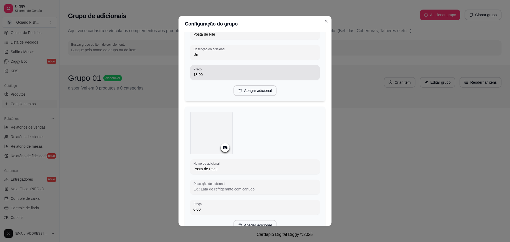
scroll to position [101, 0]
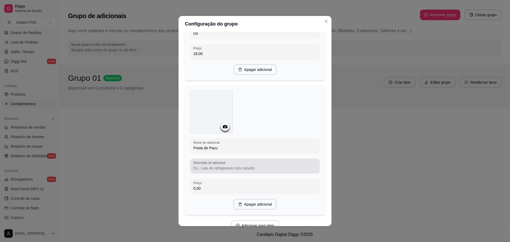
type input "Un"
drag, startPoint x: 202, startPoint y: 164, endPoint x: 202, endPoint y: 167, distance: 2.7
click at [202, 166] on div "Descrição do adicional" at bounding box center [255, 166] width 130 height 15
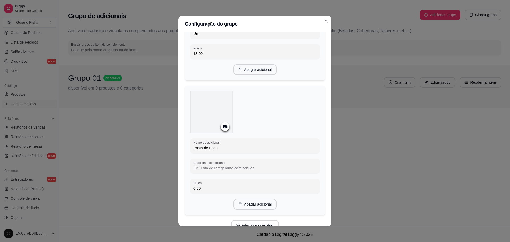
paste input "Un"
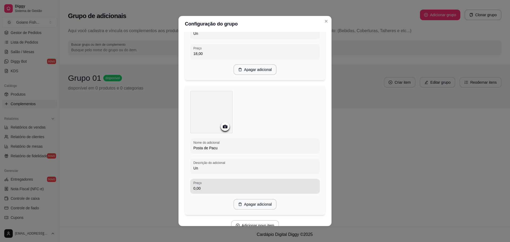
type input "Un"
click at [199, 187] on input "0,00" at bounding box center [255, 188] width 123 height 5
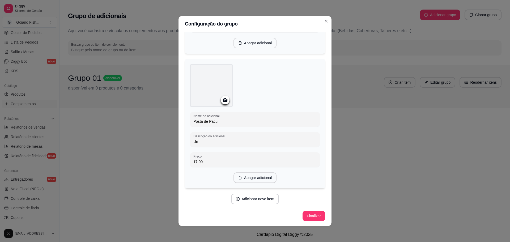
scroll to position [1, 0]
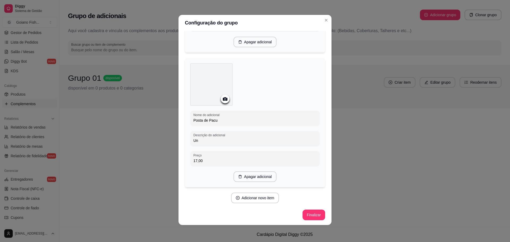
type input "17,00"
click at [309, 214] on button "Finalizar" at bounding box center [314, 215] width 22 height 10
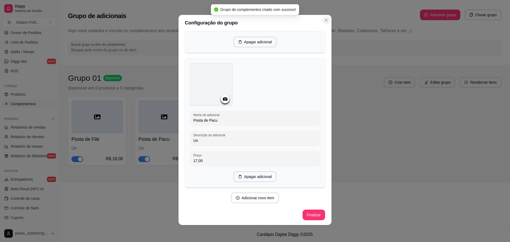
click at [325, 20] on icon "Close" at bounding box center [326, 20] width 2 height 2
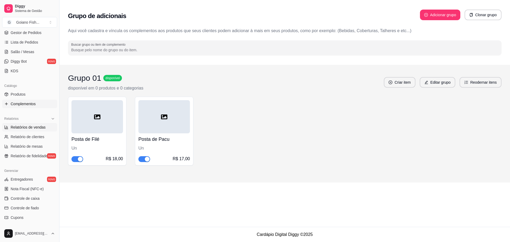
click at [40, 128] on span "Relatórios de vendas" at bounding box center [28, 127] width 35 height 5
select select "ALL"
select select "0"
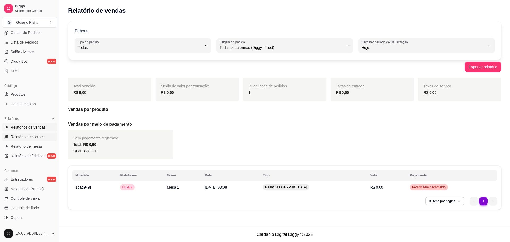
click at [37, 137] on span "Relatório de clientes" at bounding box center [28, 136] width 34 height 5
select select "30"
select select "HIGHEST_TOTAL_SPENT_WITH_ORDERS"
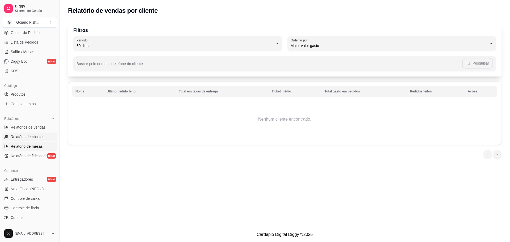
click at [40, 146] on span "Relatório de mesas" at bounding box center [27, 146] width 32 height 5
select select "TOTAL_OF_ORDERS"
select select "7"
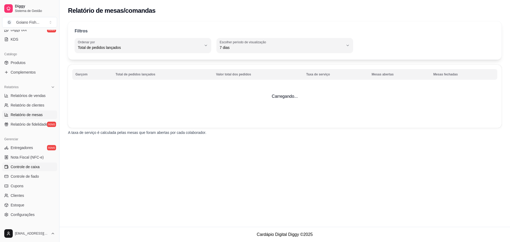
scroll to position [140, 0]
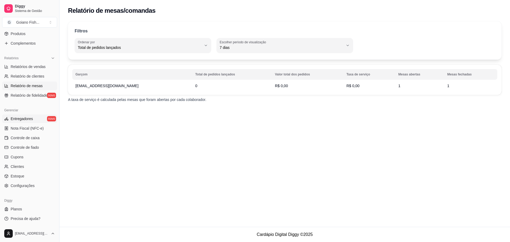
click at [29, 120] on span "Entregadores" at bounding box center [22, 118] width 22 height 5
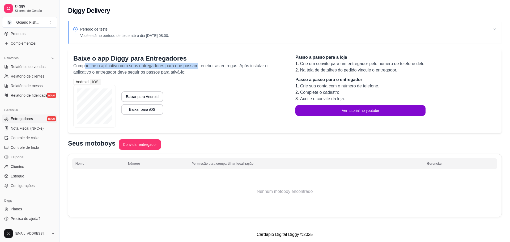
drag, startPoint x: 85, startPoint y: 66, endPoint x: 196, endPoint y: 65, distance: 111.7
click at [196, 65] on p "Compartilhe o aplicativo com seus entregadores para que possam receber as entre…" at bounding box center [179, 69] width 212 height 13
click at [200, 85] on div "Android iOS Baixar para Android Baixar para iOS" at bounding box center [179, 103] width 212 height 49
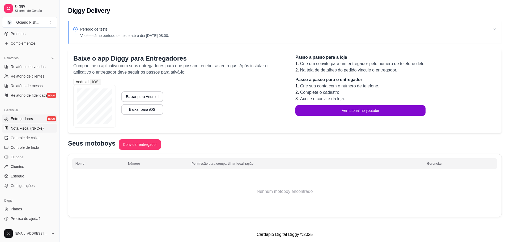
click at [34, 128] on span "Nota Fiscal (NFC-e)" at bounding box center [27, 128] width 33 height 5
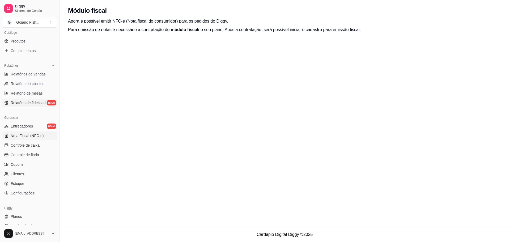
scroll to position [140, 0]
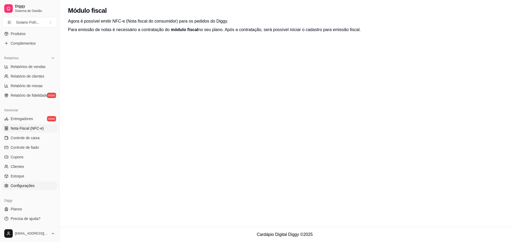
click at [33, 186] on span "Configurações" at bounding box center [23, 185] width 24 height 5
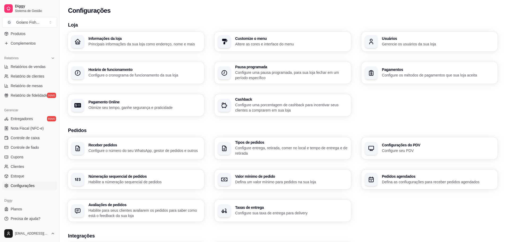
click at [140, 40] on h3 "Informações da loja" at bounding box center [145, 39] width 112 height 4
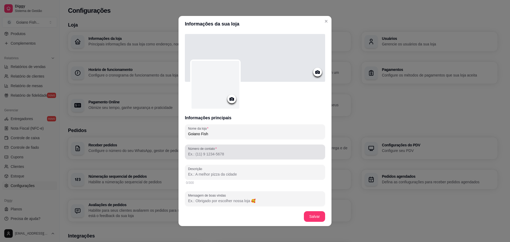
click at [226, 152] on input "Número de contato" at bounding box center [255, 154] width 134 height 5
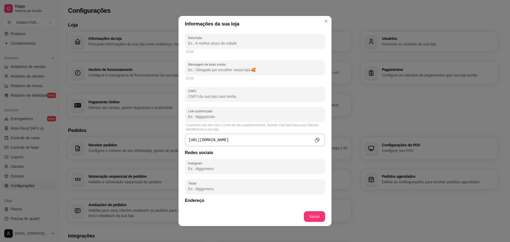
scroll to position [133, 0]
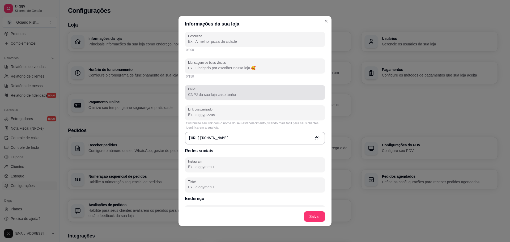
type input "[PHONE_NUMBER]"
click at [252, 95] on input "CNPJ" at bounding box center [255, 94] width 134 height 5
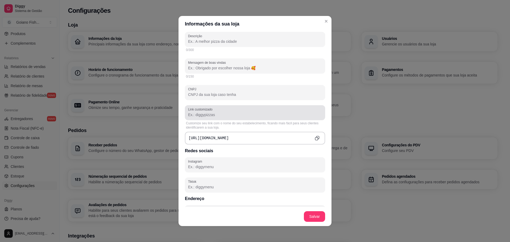
click at [248, 116] on input "Link customizado" at bounding box center [255, 114] width 134 height 5
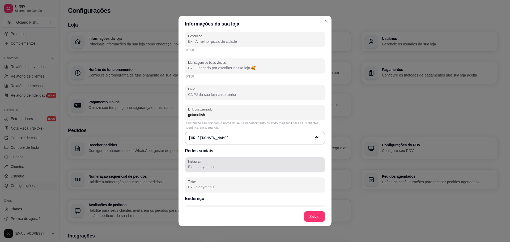
type input "goianofish"
click at [223, 166] on input "Instagram" at bounding box center [255, 166] width 134 height 5
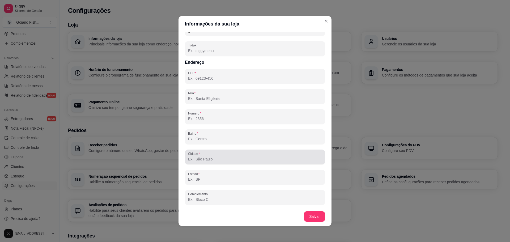
scroll to position [1, 0]
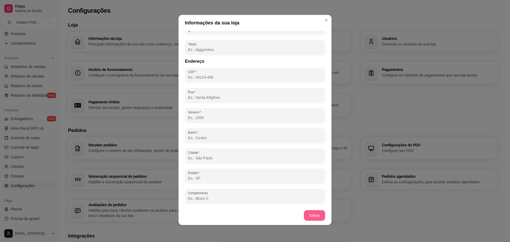
type input "goianofish"
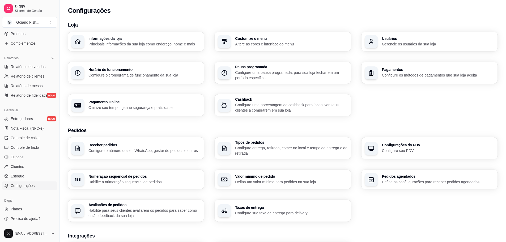
click at [166, 71] on h3 "Horário de funcionamento" at bounding box center [145, 70] width 112 height 4
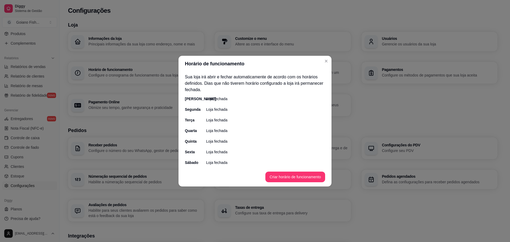
click at [219, 98] on p "Loja fechada" at bounding box center [216, 98] width 21 height 5
click at [287, 179] on button "Criar horário de funcionamento" at bounding box center [296, 177] width 60 height 11
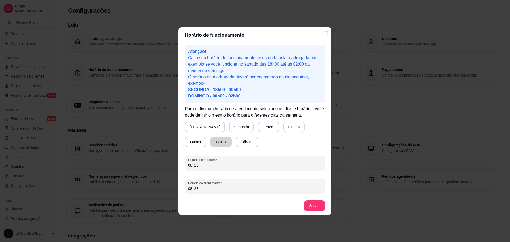
click at [211, 144] on button "Sexta" at bounding box center [221, 142] width 21 height 11
click at [236, 142] on button "Sábado" at bounding box center [247, 142] width 22 height 11
click at [202, 126] on button "[PERSON_NAME]" at bounding box center [205, 127] width 40 height 11
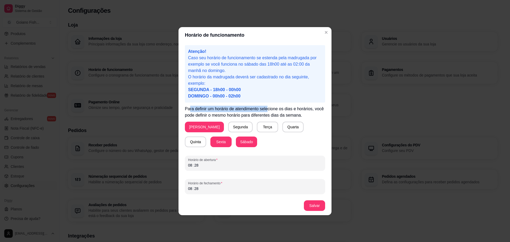
drag, startPoint x: 189, startPoint y: 108, endPoint x: 269, endPoint y: 110, distance: 79.8
click at [269, 110] on p "Para definir um horário de atendimento selecione os dias e horários, você pode …" at bounding box center [255, 112] width 140 height 13
click at [233, 115] on p "Para definir um horário de atendimento selecione os dias e horários, você pode …" at bounding box center [255, 112] width 140 height 13
click at [160, 164] on div "Horário de funcionamento Atenção! Caso seu horário de funcionamento se estenda …" at bounding box center [255, 121] width 510 height 242
click at [190, 166] on div "08" at bounding box center [190, 165] width 5 height 5
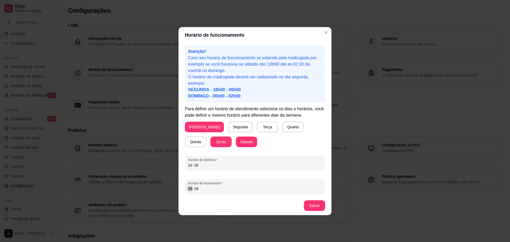
click at [190, 190] on div "08" at bounding box center [190, 188] width 5 height 5
click at [189, 189] on div "15" at bounding box center [190, 188] width 5 height 5
click at [319, 204] on button "Salvar" at bounding box center [314, 205] width 21 height 11
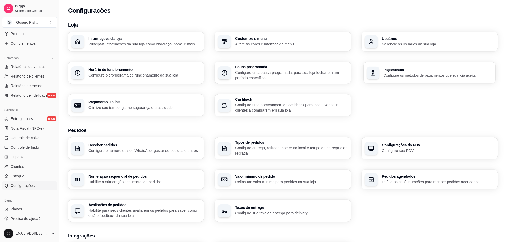
click at [399, 73] on p "Configure os métodos de pagamentos que sua loja aceita" at bounding box center [438, 75] width 109 height 5
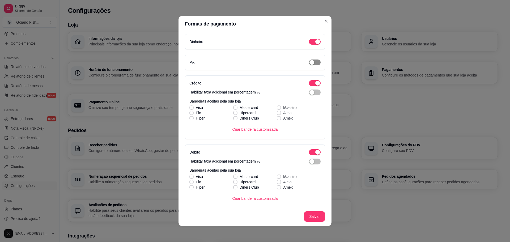
click at [310, 62] on span "button" at bounding box center [315, 63] width 12 height 6
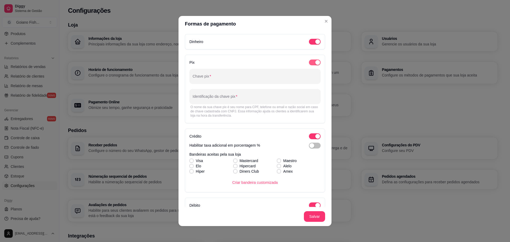
click at [316, 62] on div "button" at bounding box center [318, 62] width 5 height 5
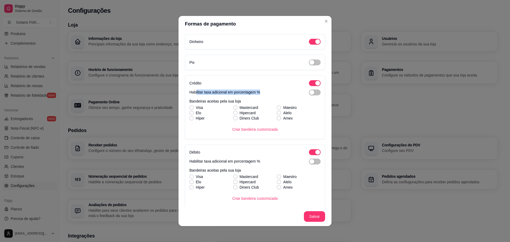
drag, startPoint x: 194, startPoint y: 94, endPoint x: 262, endPoint y: 91, distance: 68.1
click at [262, 91] on div "Habilitar taxa adicional em porcentagem %" at bounding box center [255, 93] width 131 height 6
click at [269, 95] on div "Habilitar taxa adicional em porcentagem %" at bounding box center [255, 93] width 131 height 6
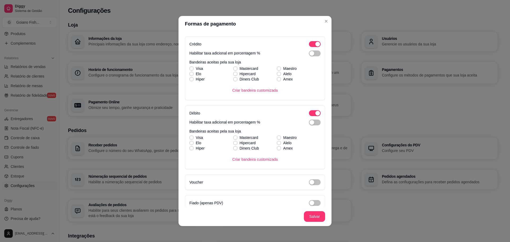
scroll to position [45, 0]
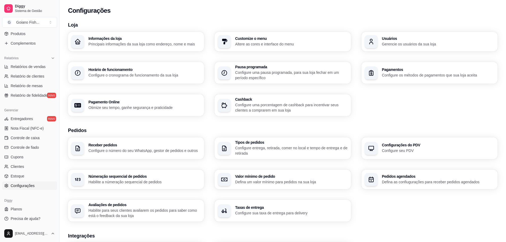
click at [128, 107] on p "Otimize seu tempo, ganhe segurança e praticidade" at bounding box center [145, 107] width 112 height 5
select select "4.98"
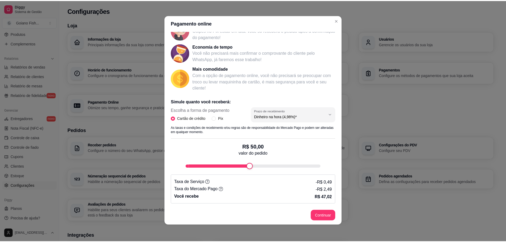
scroll to position [1, 0]
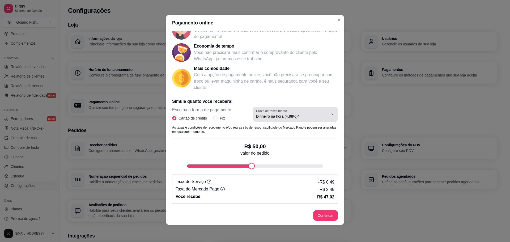
click at [331, 116] on icon "button" at bounding box center [333, 114] width 4 height 4
click at [332, 115] on icon "button" at bounding box center [333, 114] width 2 height 1
click at [236, 98] on div "Simule quanto você receberá: Escolha a forma de pagamento Cartão de crédito Pix…" at bounding box center [255, 149] width 166 height 110
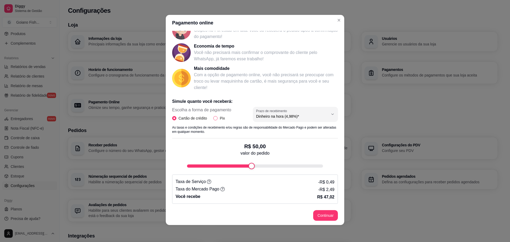
click at [215, 119] on input "Pix" at bounding box center [215, 118] width 4 height 4
radio input "true"
click at [182, 119] on span "Cartão de crédito" at bounding box center [193, 118] width 33 height 6
click at [177, 119] on input "Cartão de crédito" at bounding box center [174, 118] width 4 height 4
radio input "true"
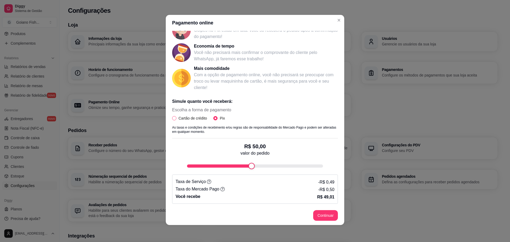
radio input "false"
select select "4.98"
click at [218, 119] on span "Pix" at bounding box center [222, 118] width 9 height 6
click at [217, 119] on input "Pix" at bounding box center [215, 118] width 4 height 4
radio input "true"
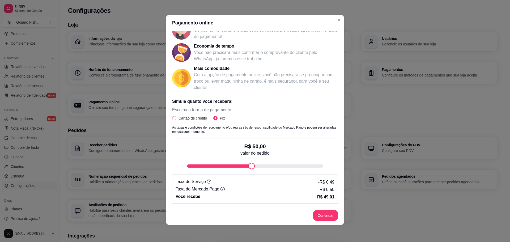
click at [188, 118] on span "Cartão de crédito" at bounding box center [193, 118] width 33 height 6
click at [177, 118] on input "Cartão de crédito" at bounding box center [174, 118] width 4 height 4
radio input "true"
radio input "false"
select select "4.98"
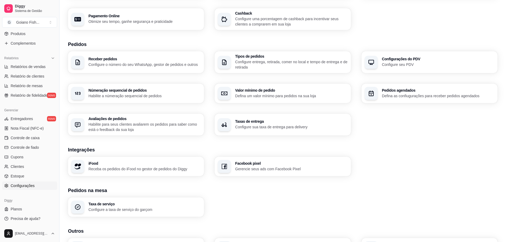
scroll to position [106, 0]
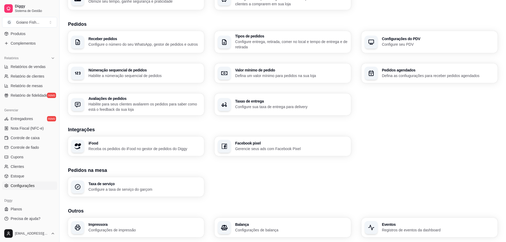
click at [398, 45] on p "Configure seu PDV" at bounding box center [438, 44] width 112 height 5
click at [161, 72] on div "Númeração sequencial de pedidos Habilite a númeração sequencial de pedidos" at bounding box center [145, 73] width 112 height 10
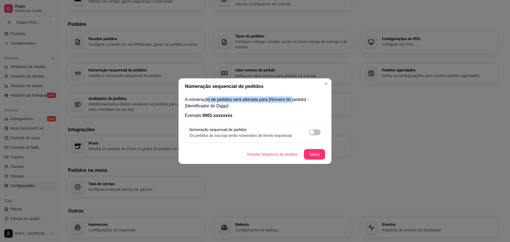
drag, startPoint x: 254, startPoint y: 99, endPoint x: 295, endPoint y: 108, distance: 41.7
click at [292, 100] on p "A númeração de pedidos será alterada para [Número do pedido] - [Identificador d…" at bounding box center [255, 103] width 140 height 13
click at [271, 110] on div "A númeração de pedidos será alterada para [Número do pedido] - [Identificador d…" at bounding box center [255, 119] width 153 height 51
click at [316, 131] on span "button" at bounding box center [315, 132] width 12 height 6
click at [314, 155] on button "Salvar" at bounding box center [314, 154] width 21 height 10
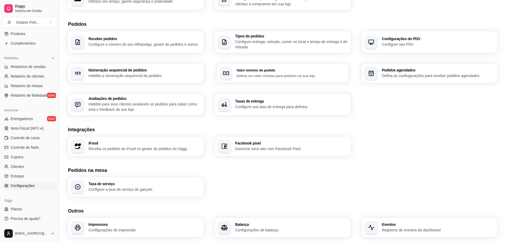
click at [283, 76] on p "Defina um valor mínimo para pedidos na sua loja" at bounding box center [291, 75] width 109 height 5
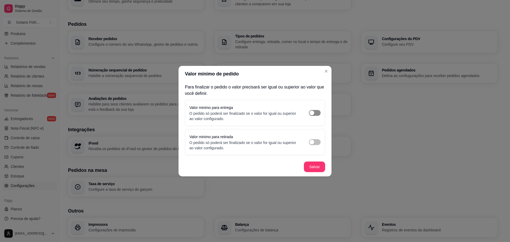
click at [316, 113] on span "button" at bounding box center [315, 113] width 12 height 6
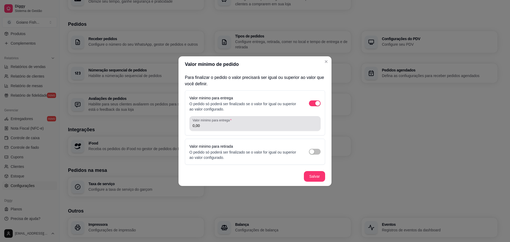
click at [261, 126] on input "0,00" at bounding box center [255, 125] width 125 height 5
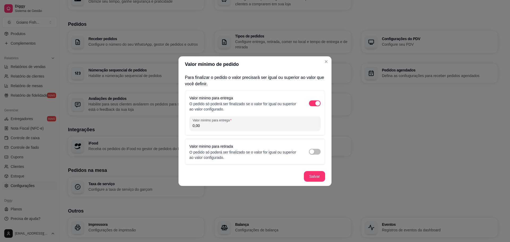
drag, startPoint x: 206, startPoint y: 129, endPoint x: 162, endPoint y: 125, distance: 43.8
click at [162, 125] on div "Valor mínimo de pedido Para finalizar o pedido o valor precisará ser igual ou s…" at bounding box center [255, 121] width 510 height 242
drag, startPoint x: 208, startPoint y: 124, endPoint x: 170, endPoint y: 123, distance: 37.3
click at [170, 123] on div "Valor mínimo de pedido Para finalizar o pedido o valor precisará ser igual ou s…" at bounding box center [255, 121] width 510 height 242
type input "100,00"
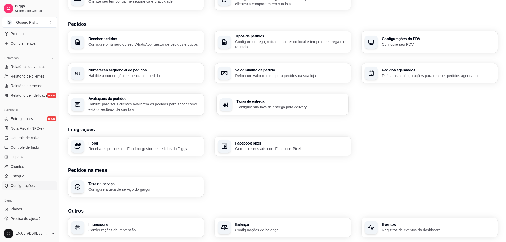
click at [256, 107] on p "Configure sua taxa de entrega para delivery" at bounding box center [291, 106] width 109 height 5
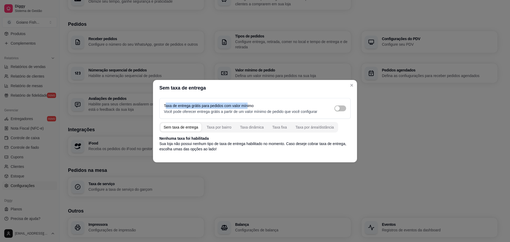
drag, startPoint x: 166, startPoint y: 106, endPoint x: 250, endPoint y: 104, distance: 84.3
click at [250, 104] on label "Taxa de entrega grátis para pedidos com valor mínimo" at bounding box center [209, 106] width 90 height 4
click at [254, 112] on p "Você pode oferecer entrega grátis a partir de um valor mínimo de pedido que voc…" at bounding box center [240, 111] width 153 height 5
drag, startPoint x: 170, startPoint y: 112, endPoint x: 294, endPoint y: 111, distance: 123.6
click at [294, 111] on p "Você pode oferecer entrega grátis a partir de um valor mínimo de pedido que voc…" at bounding box center [240, 111] width 153 height 5
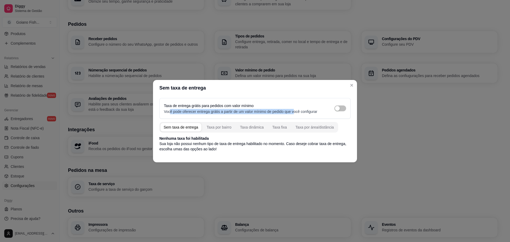
click at [290, 119] on div "Taxa de entrega grátis para pedidos com valor mínimo Você pode oferecer entrega…" at bounding box center [255, 108] width 191 height 21
click at [194, 128] on div "Sem taxa de entrega" at bounding box center [181, 127] width 35 height 5
click at [222, 127] on div "Taxa por bairro" at bounding box center [219, 127] width 25 height 5
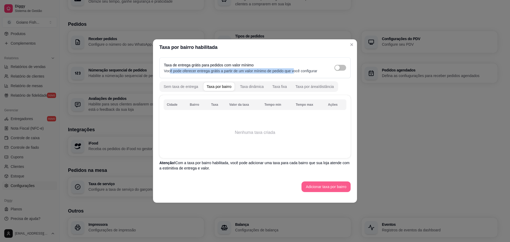
click at [322, 188] on button "Adicionar taxa por bairro" at bounding box center [326, 187] width 49 height 11
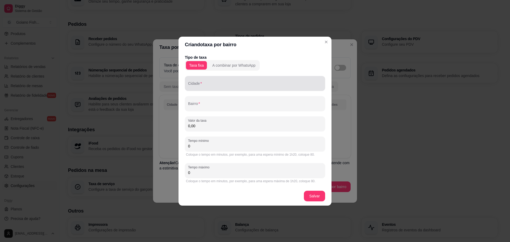
click at [238, 82] on div at bounding box center [255, 83] width 134 height 11
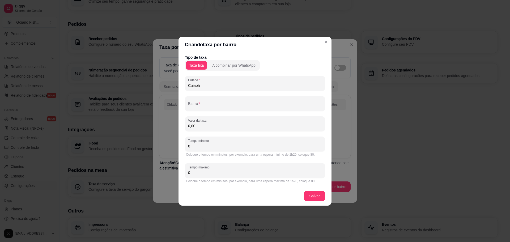
type input "Cuiabá"
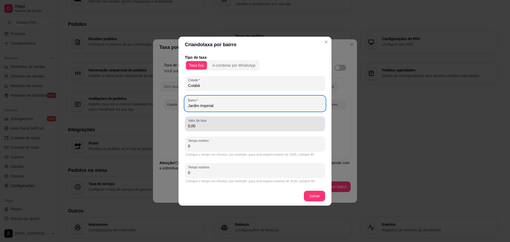
type input "Jardim Imperial"
click at [253, 129] on div "Valor da taxa 0,00" at bounding box center [255, 123] width 140 height 15
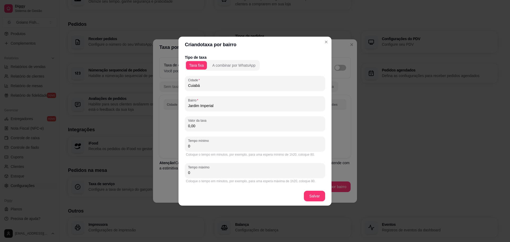
drag, startPoint x: 201, startPoint y: 126, endPoint x: 168, endPoint y: 126, distance: 32.7
click at [168, 126] on div "Criando taxa por bairro Tipo de taxa Taxa fixa A combinar por WhatsApp [GEOGRAP…" at bounding box center [255, 121] width 510 height 242
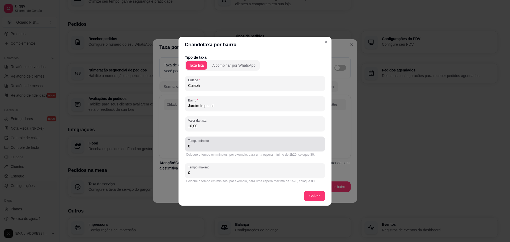
type input "10,00"
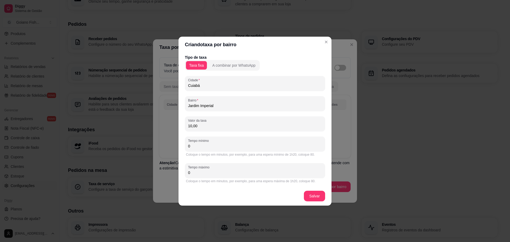
click at [208, 146] on input "0" at bounding box center [255, 146] width 134 height 5
drag, startPoint x: 165, startPoint y: 146, endPoint x: 160, endPoint y: 146, distance: 4.6
click at [162, 146] on div "Criando taxa por bairro Tipo de taxa Taxa fixa A combinar por WhatsApp [GEOGRAP…" at bounding box center [255, 121] width 510 height 242
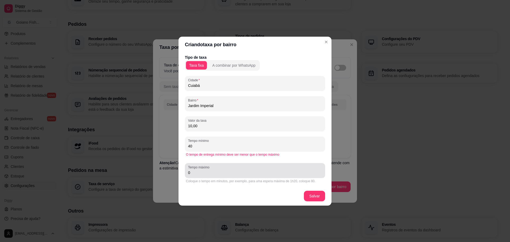
type input "40"
click at [216, 173] on input "0" at bounding box center [255, 172] width 134 height 5
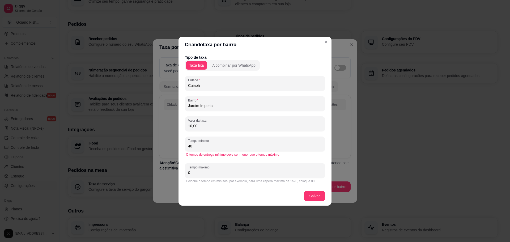
drag, startPoint x: 201, startPoint y: 174, endPoint x: 162, endPoint y: 173, distance: 38.3
click at [162, 173] on div "Criando taxa por bairro Tipo de taxa Taxa fixa A combinar por WhatsApp [GEOGRAP…" at bounding box center [255, 121] width 510 height 242
type input "90"
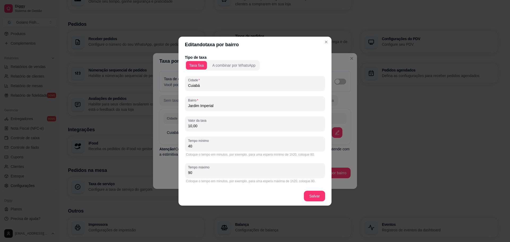
click at [220, 107] on input "Jardim Imperial" at bounding box center [255, 105] width 134 height 5
click at [221, 108] on input "Jardim Imperial" at bounding box center [255, 105] width 134 height 5
type input "[GEOGRAPHIC_DATA]"
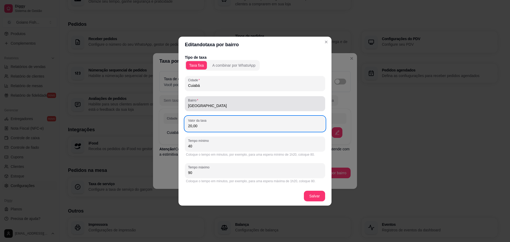
type input "20,00"
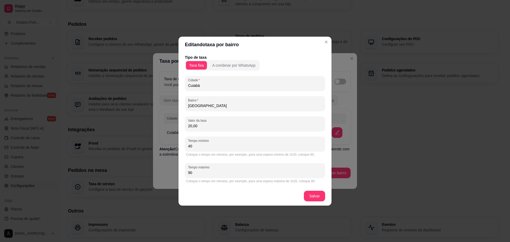
drag, startPoint x: 194, startPoint y: 173, endPoint x: 172, endPoint y: 173, distance: 22.1
click at [172, 173] on div "Editando taxa por bairro Tipo de taxa Taxa fixa A combinar por WhatsApp [GEOGRA…" at bounding box center [255, 121] width 510 height 242
drag, startPoint x: 197, startPoint y: 173, endPoint x: 158, endPoint y: 169, distance: 39.0
click at [158, 169] on div "Editando taxa por bairro Tipo de taxa Taxa fixa A combinar por WhatsApp [GEOGRA…" at bounding box center [255, 121] width 510 height 242
type input "90"
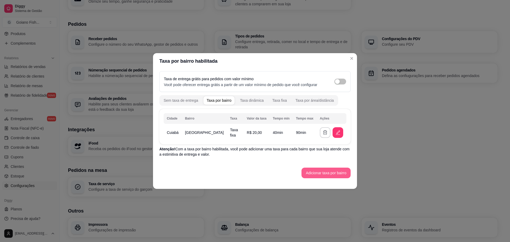
click at [316, 175] on button "Adicionar taxa por bairro" at bounding box center [326, 173] width 49 height 11
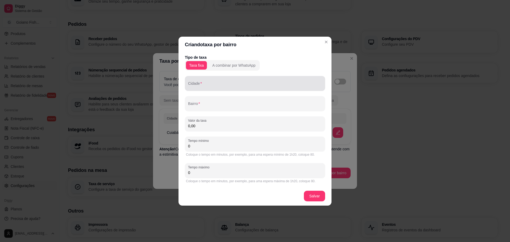
click at [210, 82] on div at bounding box center [255, 83] width 134 height 11
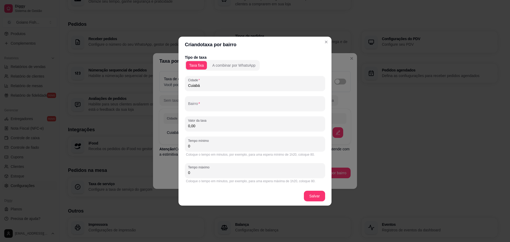
type input "Cuiabá"
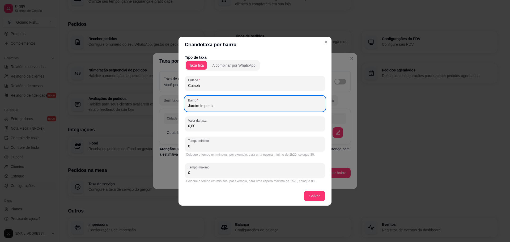
type input "Jardim Imperial"
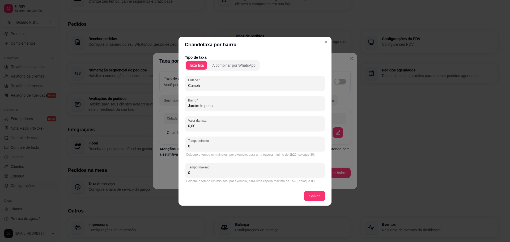
drag, startPoint x: 206, startPoint y: 126, endPoint x: 161, endPoint y: 124, distance: 45.3
click at [161, 124] on div "Criando taxa por bairro Tipo de taxa Taxa fixa A combinar por WhatsApp [GEOGRAP…" at bounding box center [255, 121] width 510 height 242
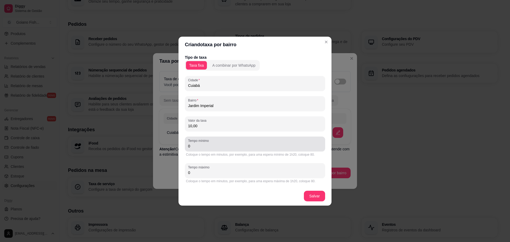
type input "10,00"
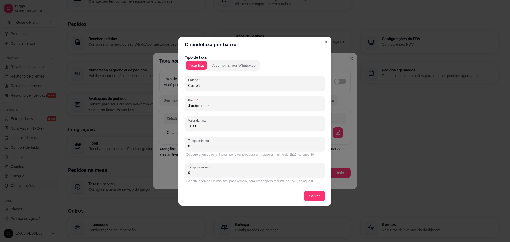
drag, startPoint x: 193, startPoint y: 145, endPoint x: 161, endPoint y: 144, distance: 32.2
click at [161, 144] on div "Criando taxa por bairro Tipo de taxa Taxa fixa A combinar por WhatsApp [GEOGRAP…" at bounding box center [255, 121] width 510 height 242
type input "40"
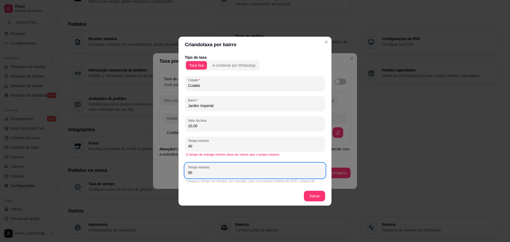
type input "90"
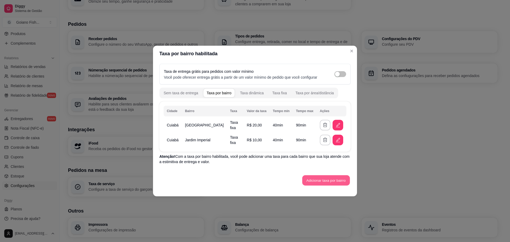
click at [322, 182] on button "Adicionar taxa por bairro" at bounding box center [327, 180] width 48 height 10
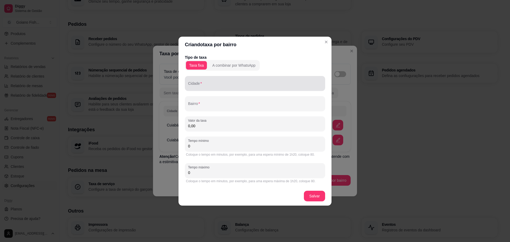
click at [228, 79] on div at bounding box center [255, 83] width 134 height 11
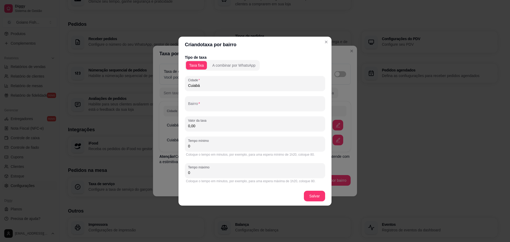
type input "Cuiabá"
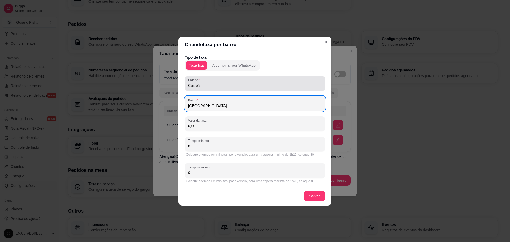
type input "[GEOGRAPHIC_DATA]"
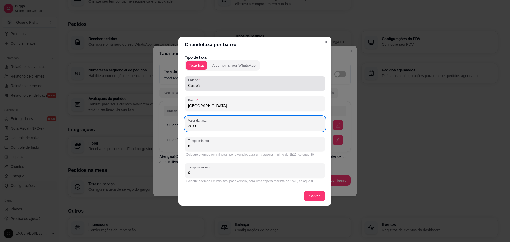
type input "20,00"
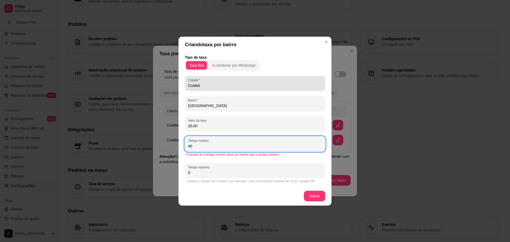
type input "40"
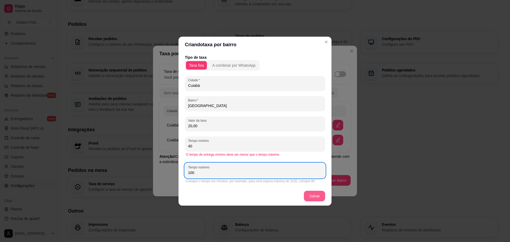
click at [319, 199] on button "Salvar" at bounding box center [314, 196] width 21 height 11
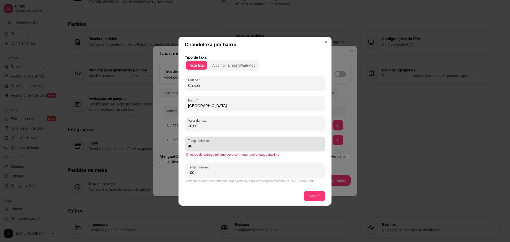
click at [232, 145] on input "40" at bounding box center [255, 146] width 134 height 5
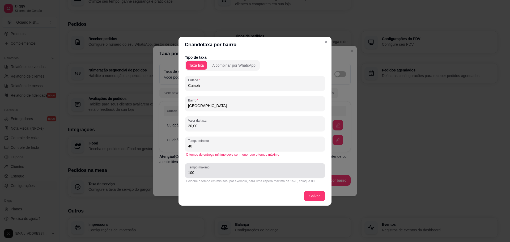
click at [230, 172] on div "100" at bounding box center [255, 170] width 134 height 11
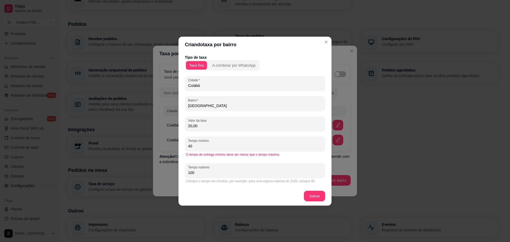
click at [230, 173] on input "100" at bounding box center [255, 172] width 134 height 5
click at [277, 172] on input "100" at bounding box center [255, 172] width 134 height 5
click at [313, 195] on button "Salvar" at bounding box center [314, 196] width 21 height 10
drag, startPoint x: 187, startPoint y: 172, endPoint x: 151, endPoint y: 167, distance: 36.5
click at [151, 167] on div "Criando taxa por bairro Tipo de taxa Taxa fixa A combinar por WhatsApp [GEOGRAP…" at bounding box center [255, 121] width 510 height 242
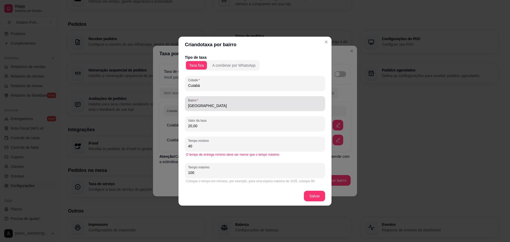
click at [214, 105] on input "[GEOGRAPHIC_DATA]" at bounding box center [255, 105] width 134 height 5
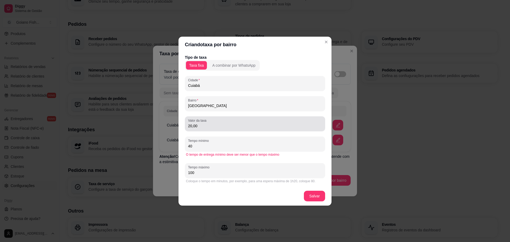
click at [221, 126] on input "20,00" at bounding box center [255, 125] width 134 height 5
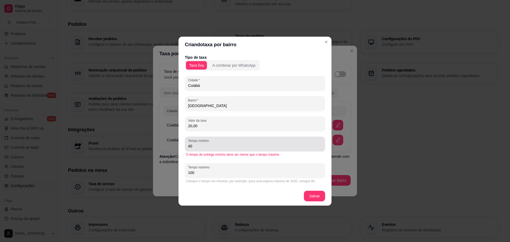
click at [220, 148] on input "40" at bounding box center [255, 146] width 134 height 5
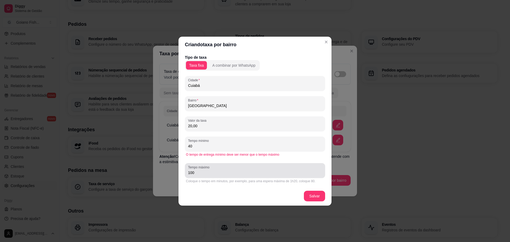
click at [213, 174] on input "100" at bounding box center [255, 172] width 134 height 5
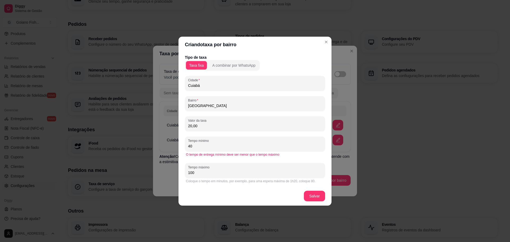
drag, startPoint x: 210, startPoint y: 173, endPoint x: 156, endPoint y: 169, distance: 54.6
click at [156, 169] on div "Criando taxa por bairro Tipo de taxa Taxa fixa A combinar por WhatsApp [GEOGRAP…" at bounding box center [255, 121] width 510 height 242
type input "90"
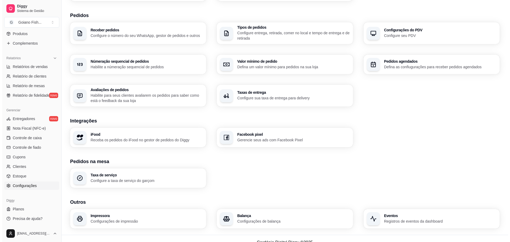
scroll to position [123, 0]
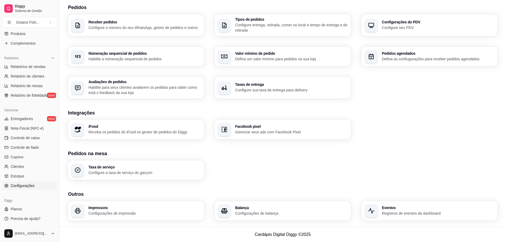
click at [105, 170] on p "Configure a taxa de serviço do garçom" at bounding box center [145, 172] width 112 height 5
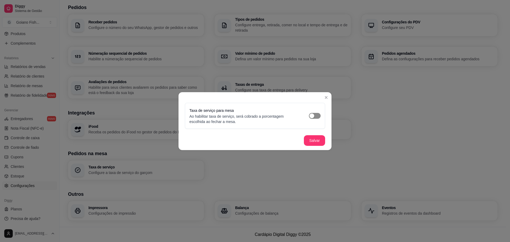
click at [319, 116] on span "button" at bounding box center [315, 116] width 12 height 6
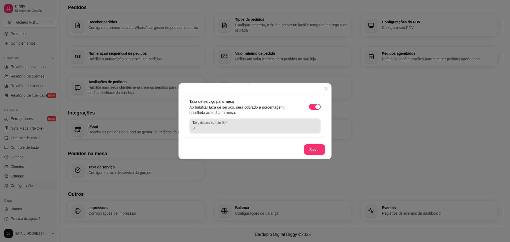
drag, startPoint x: 194, startPoint y: 128, endPoint x: 170, endPoint y: 128, distance: 24.2
click at [170, 128] on div "Taxa de serviço para mesa Ao habilitar taxa de serviço, será cobrado a porcenta…" at bounding box center [255, 121] width 510 height 242
type input "10"
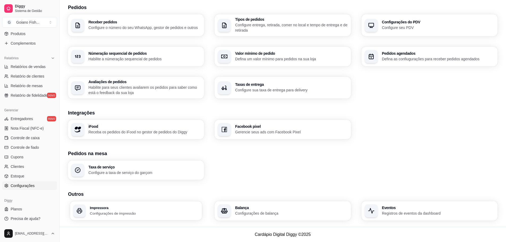
click at [136, 210] on div "Impressora Configurações de impressão" at bounding box center [144, 211] width 109 height 10
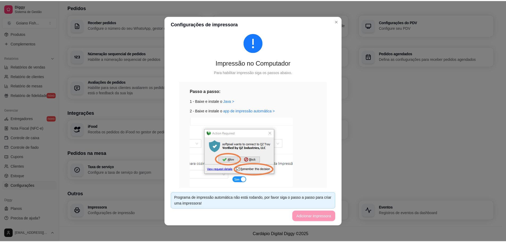
scroll to position [27, 0]
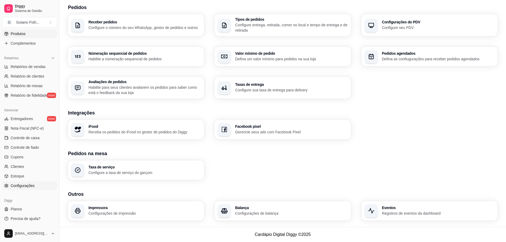
click at [22, 33] on span "Produtos" at bounding box center [18, 33] width 15 height 5
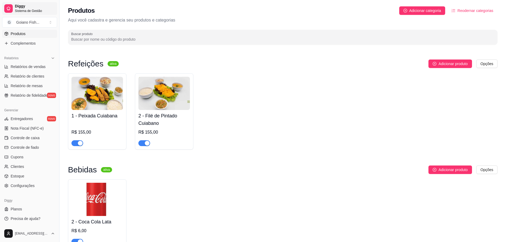
click at [28, 10] on span "Sistema de Gestão" at bounding box center [35, 11] width 40 height 4
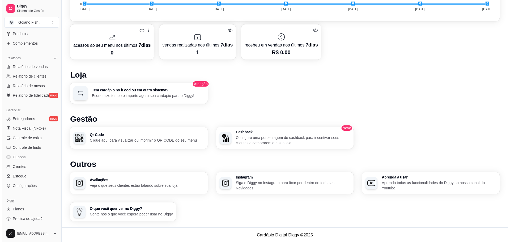
scroll to position [288, 0]
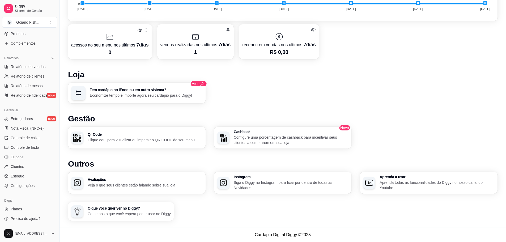
click at [124, 137] on div "Qr Code Clique aqui para visualizar ou imprimir o QR CODE do seu menu" at bounding box center [145, 138] width 115 height 10
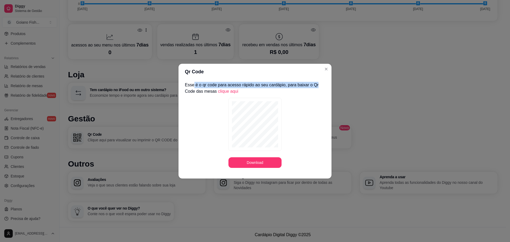
drag, startPoint x: 193, startPoint y: 85, endPoint x: 317, endPoint y: 86, distance: 124.7
click at [317, 86] on p "Esse é o qr code para acesso rápido ao seu cardápio, para baixar o Qr Code das …" at bounding box center [255, 88] width 140 height 13
click at [304, 116] on div "Download" at bounding box center [255, 133] width 140 height 70
click at [231, 91] on link "clique aqui" at bounding box center [228, 91] width 20 height 5
